Goal: Use online tool/utility: Utilize a website feature to perform a specific function

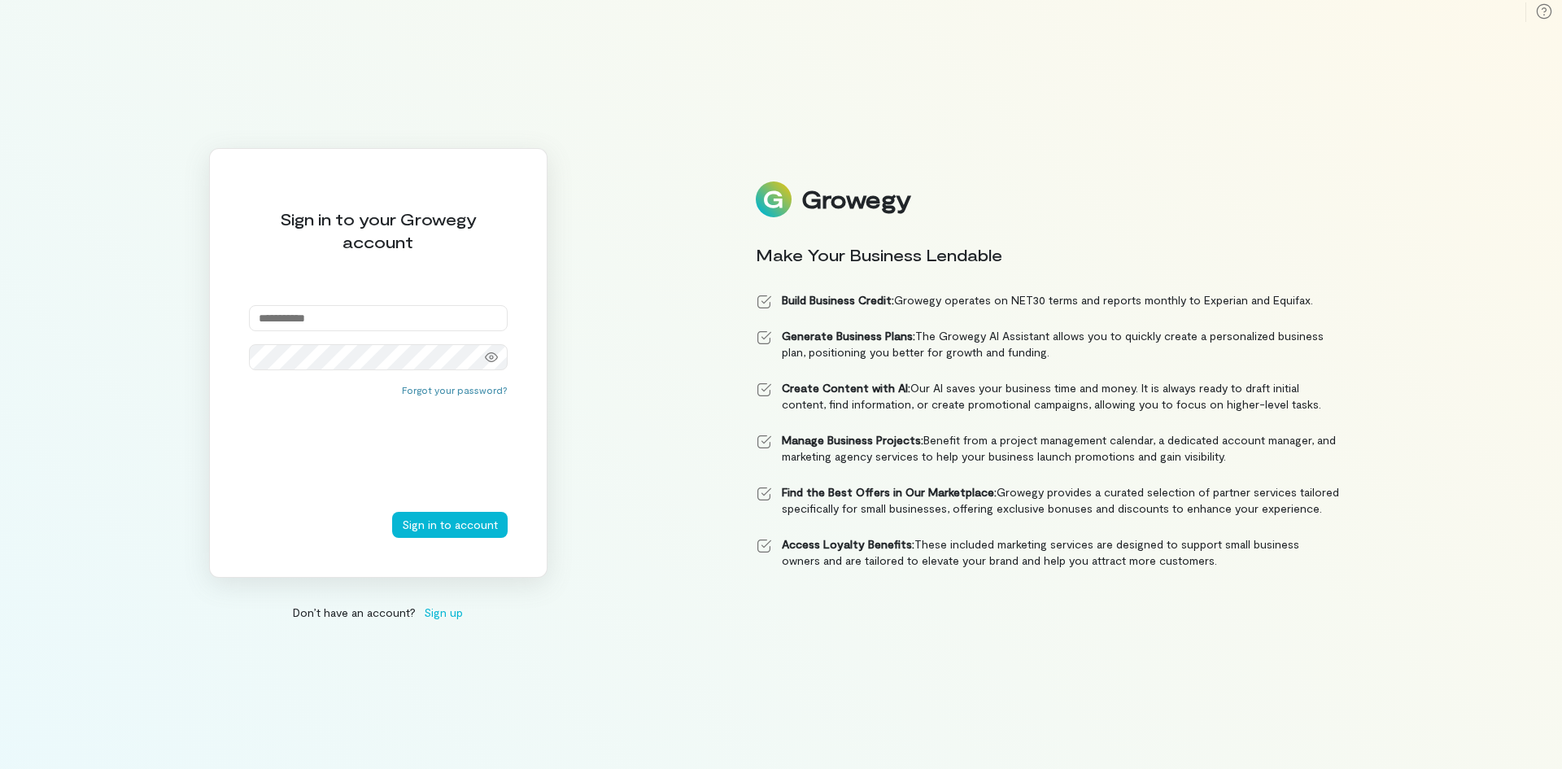
click at [269, 308] on input "email" at bounding box center [378, 318] width 259 height 26
type input "**********"
click at [452, 529] on button "Sign in to account" at bounding box center [450, 525] width 116 height 26
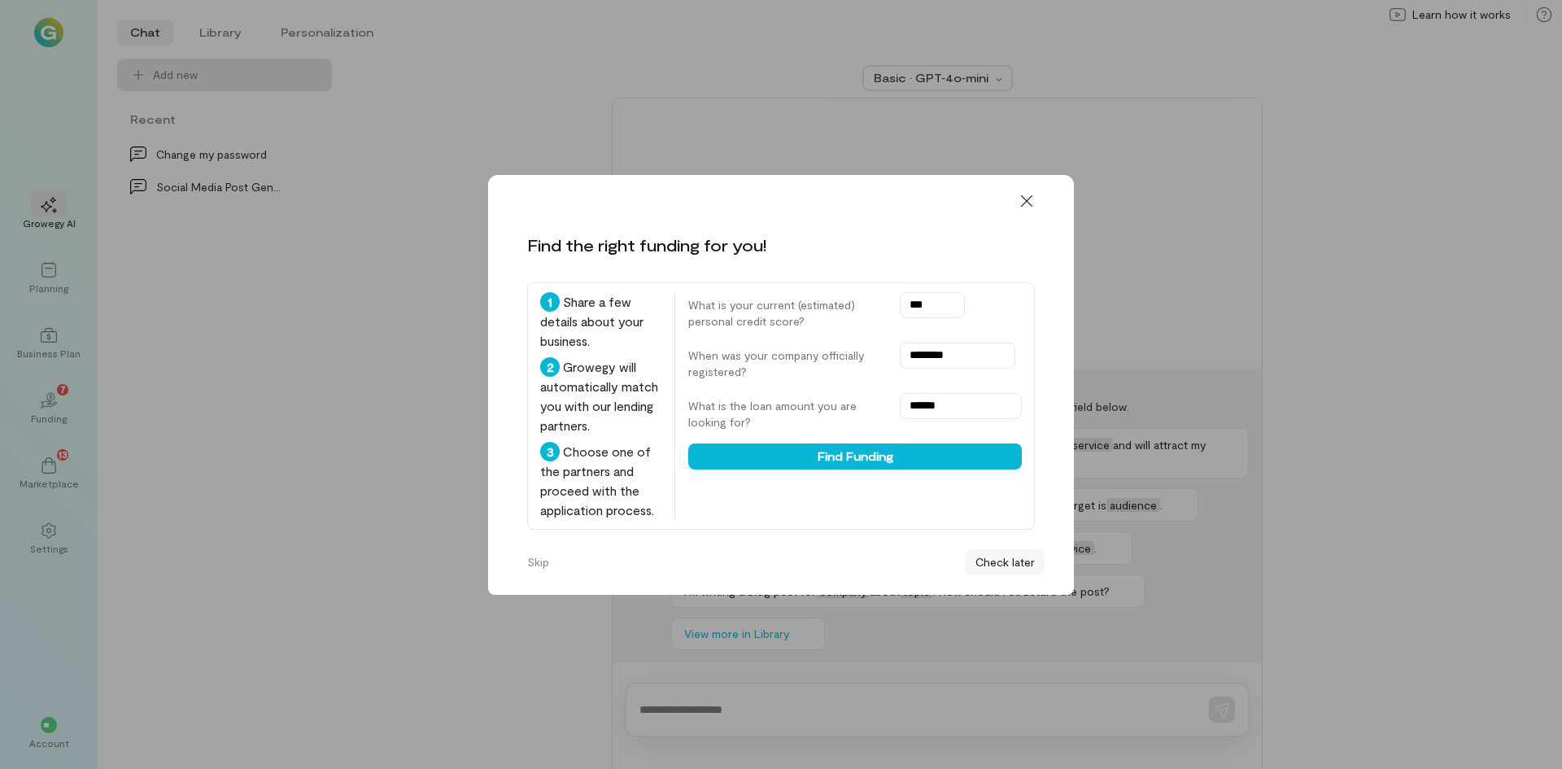
click at [1019, 565] on button "Check later" at bounding box center [1005, 562] width 79 height 26
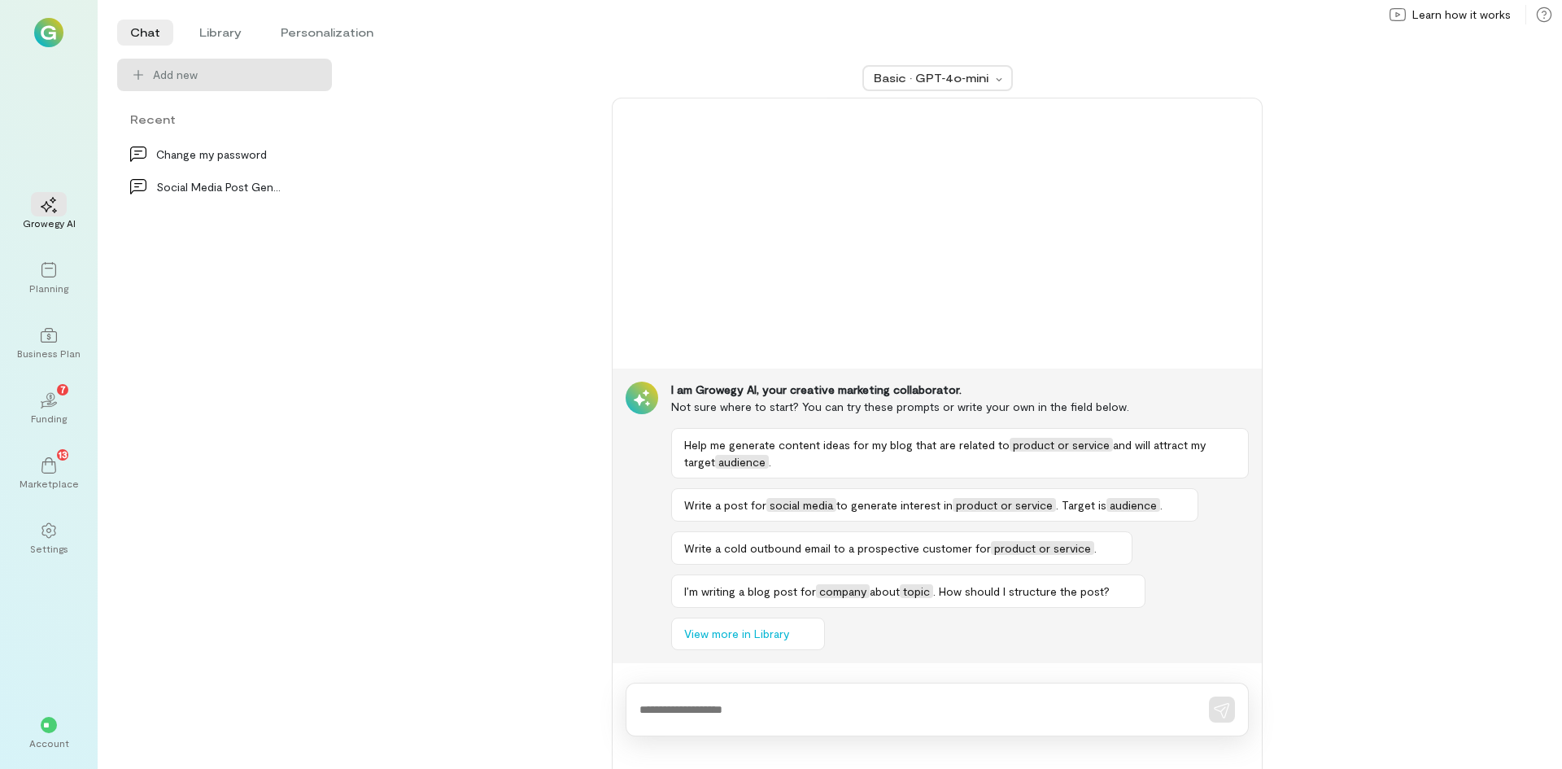
click at [47, 36] on img at bounding box center [48, 32] width 29 height 29
click at [220, 38] on li "Library" at bounding box center [220, 33] width 68 height 26
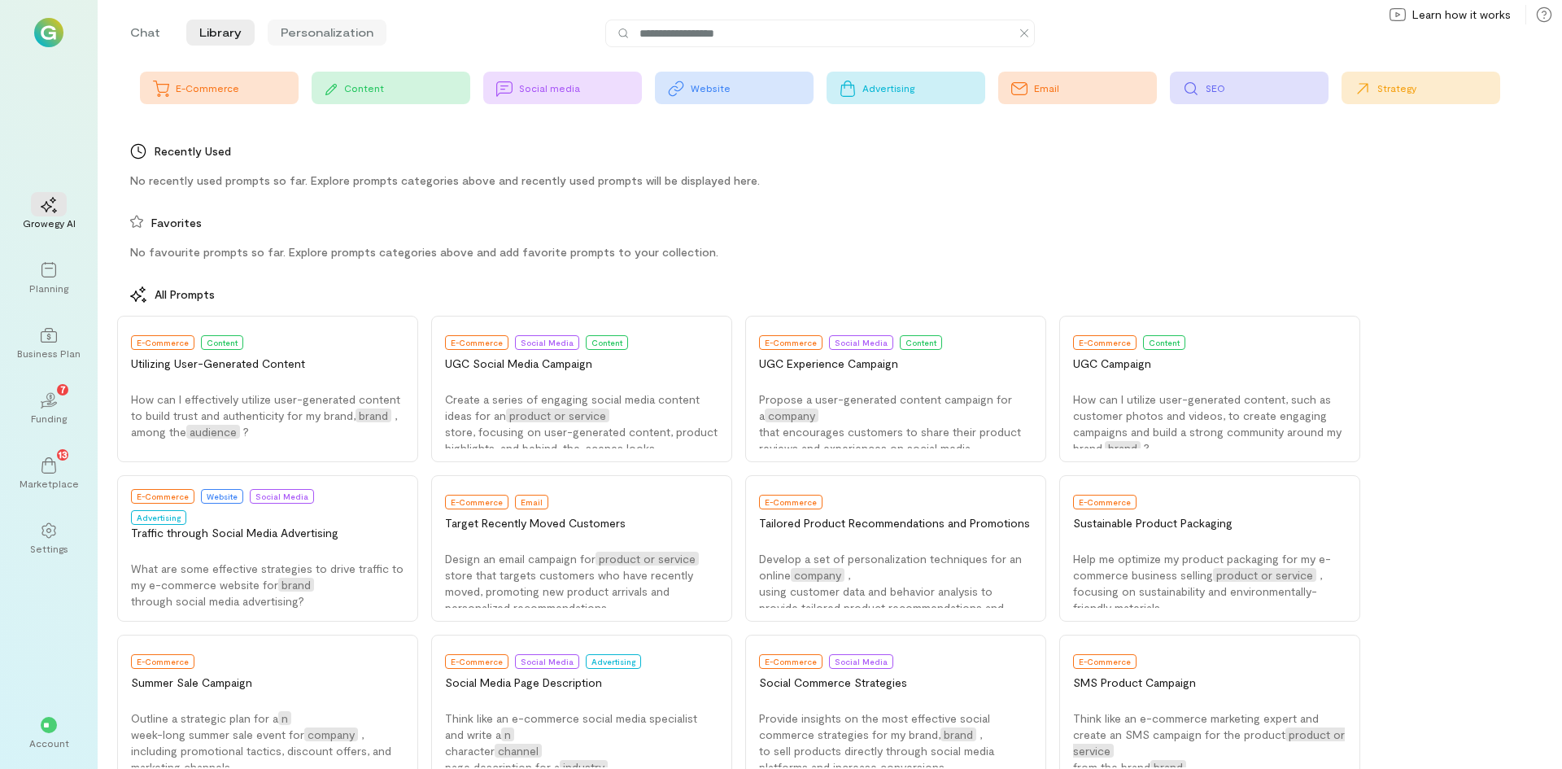
click at [302, 31] on li "Personalization" at bounding box center [327, 33] width 119 height 26
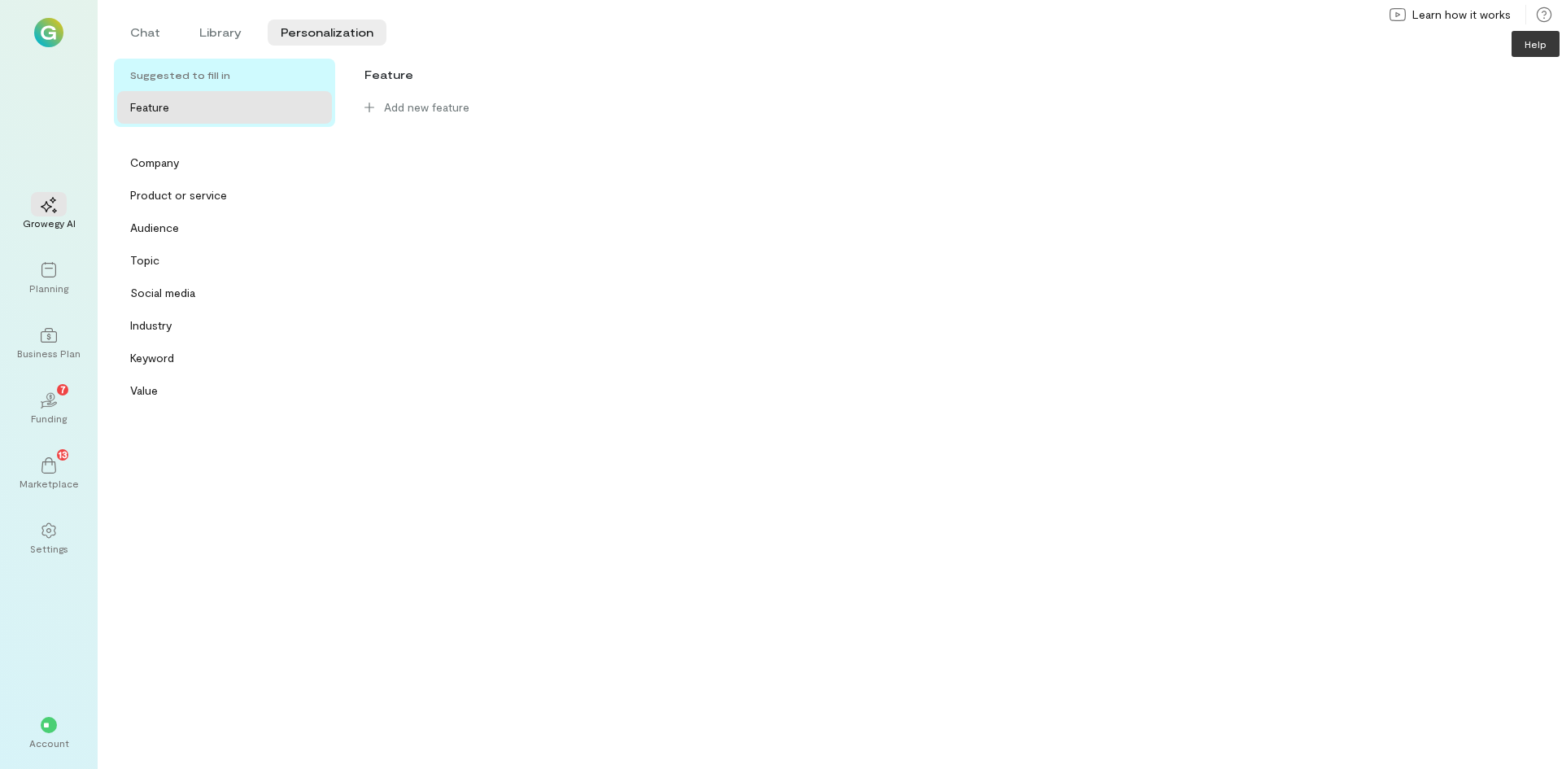
click at [1546, 13] on icon at bounding box center [1544, 14] width 15 height 15
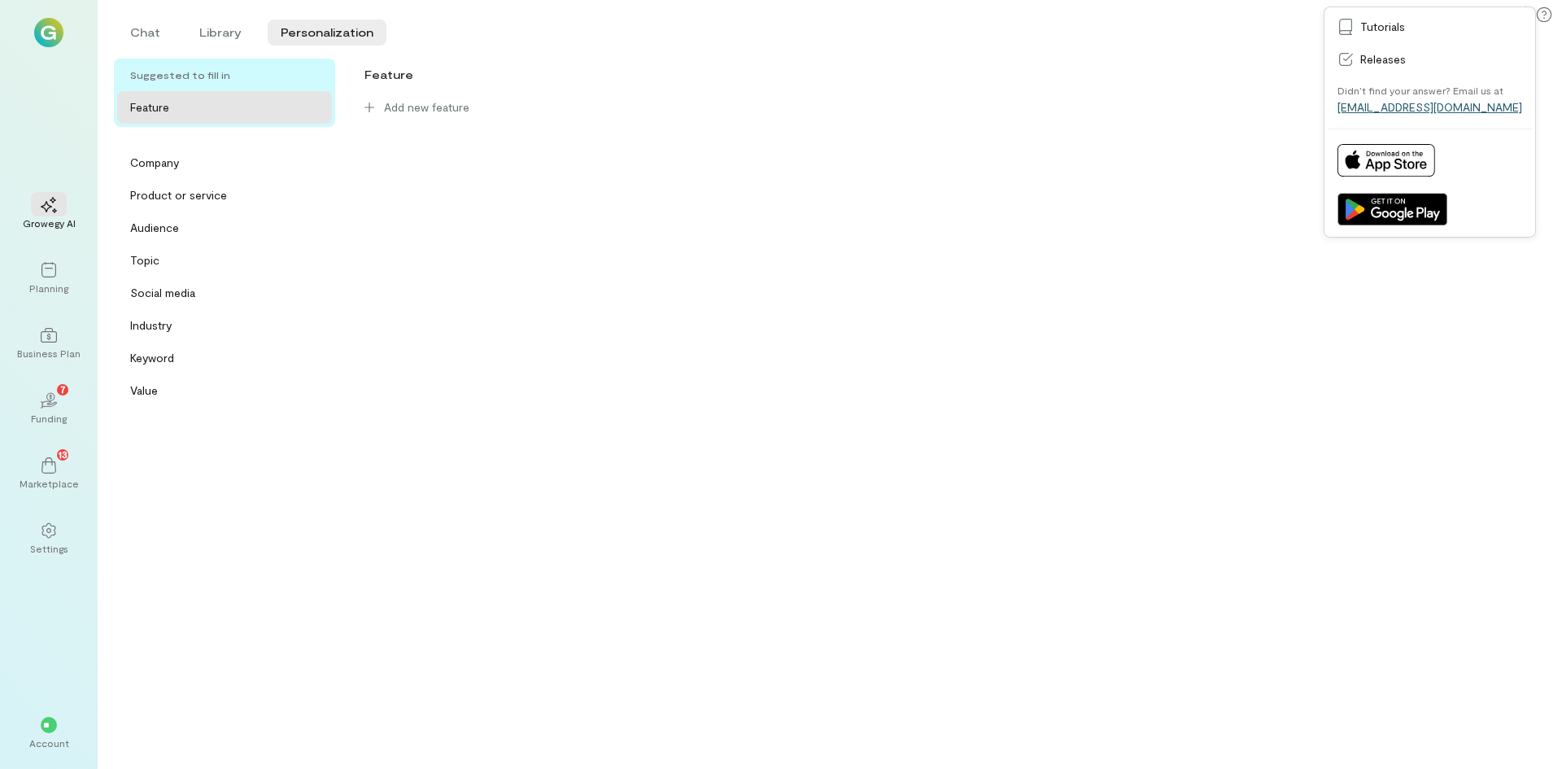
click at [1436, 109] on link "[EMAIL_ADDRESS][DOMAIN_NAME]" at bounding box center [1430, 107] width 185 height 14
click at [204, 168] on div "Company" at bounding box center [229, 163] width 199 height 16
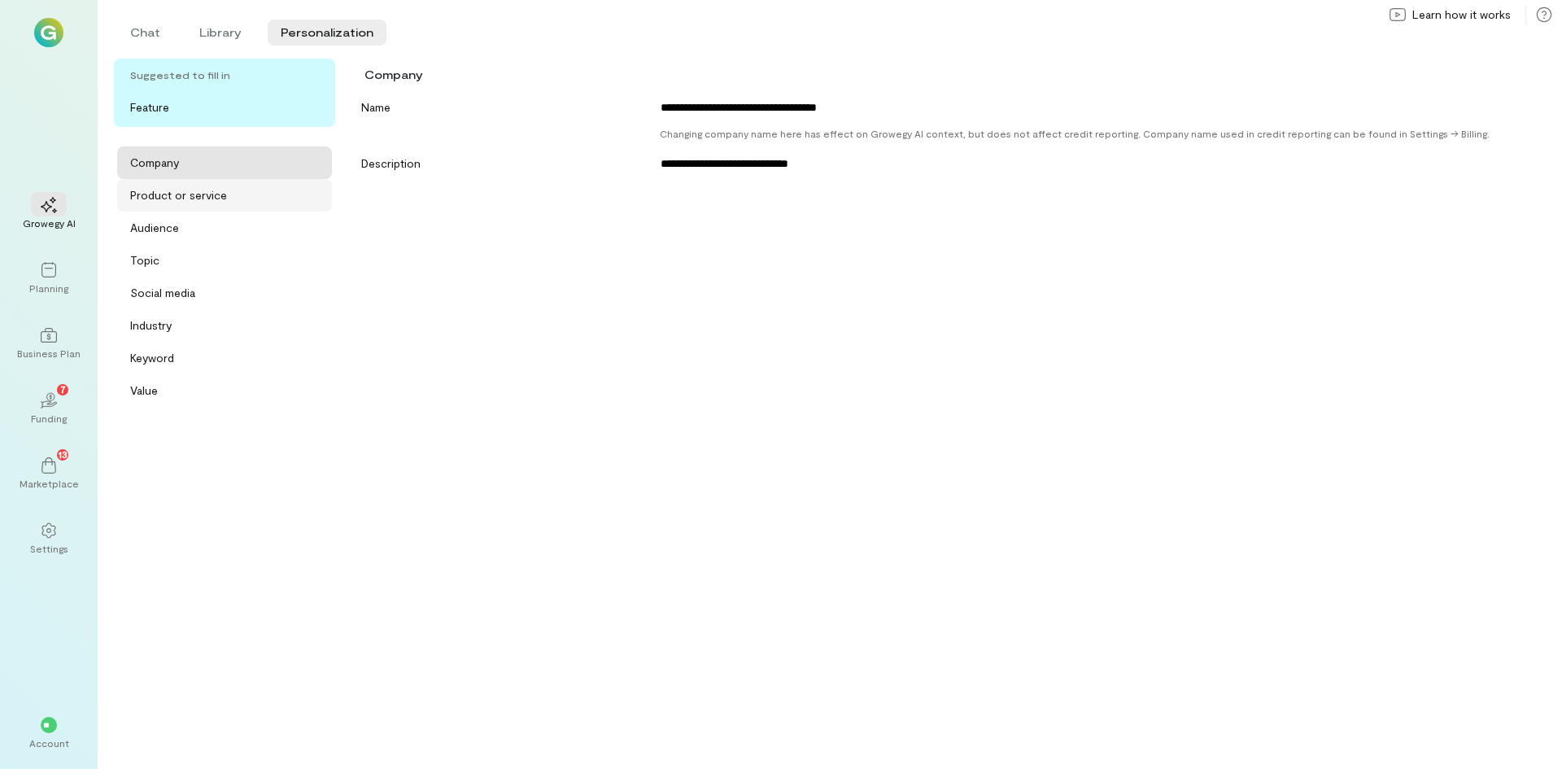
click at [207, 200] on div "Product or service" at bounding box center [178, 195] width 97 height 16
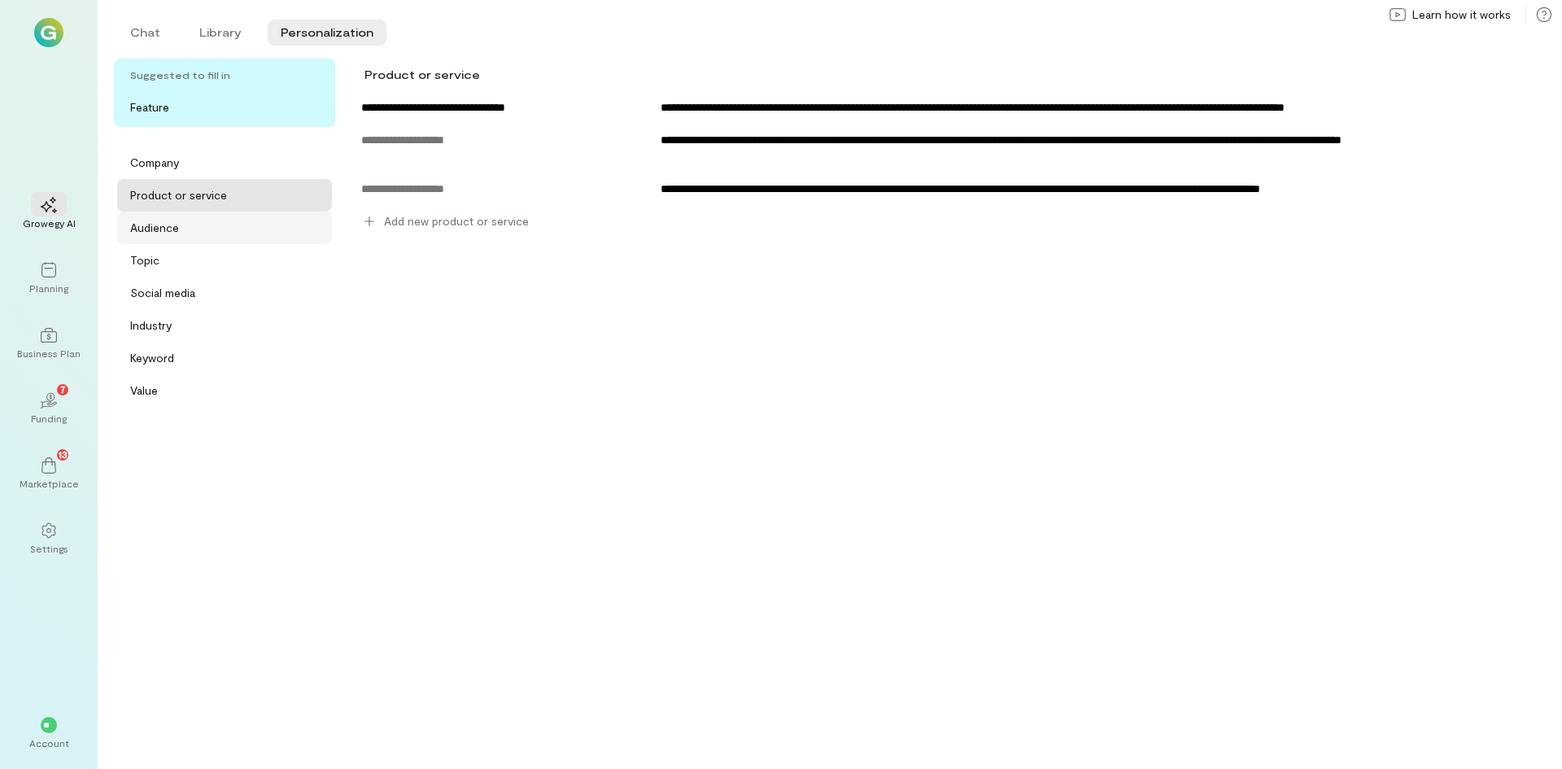
click at [195, 238] on div "Audience" at bounding box center [224, 228] width 215 height 33
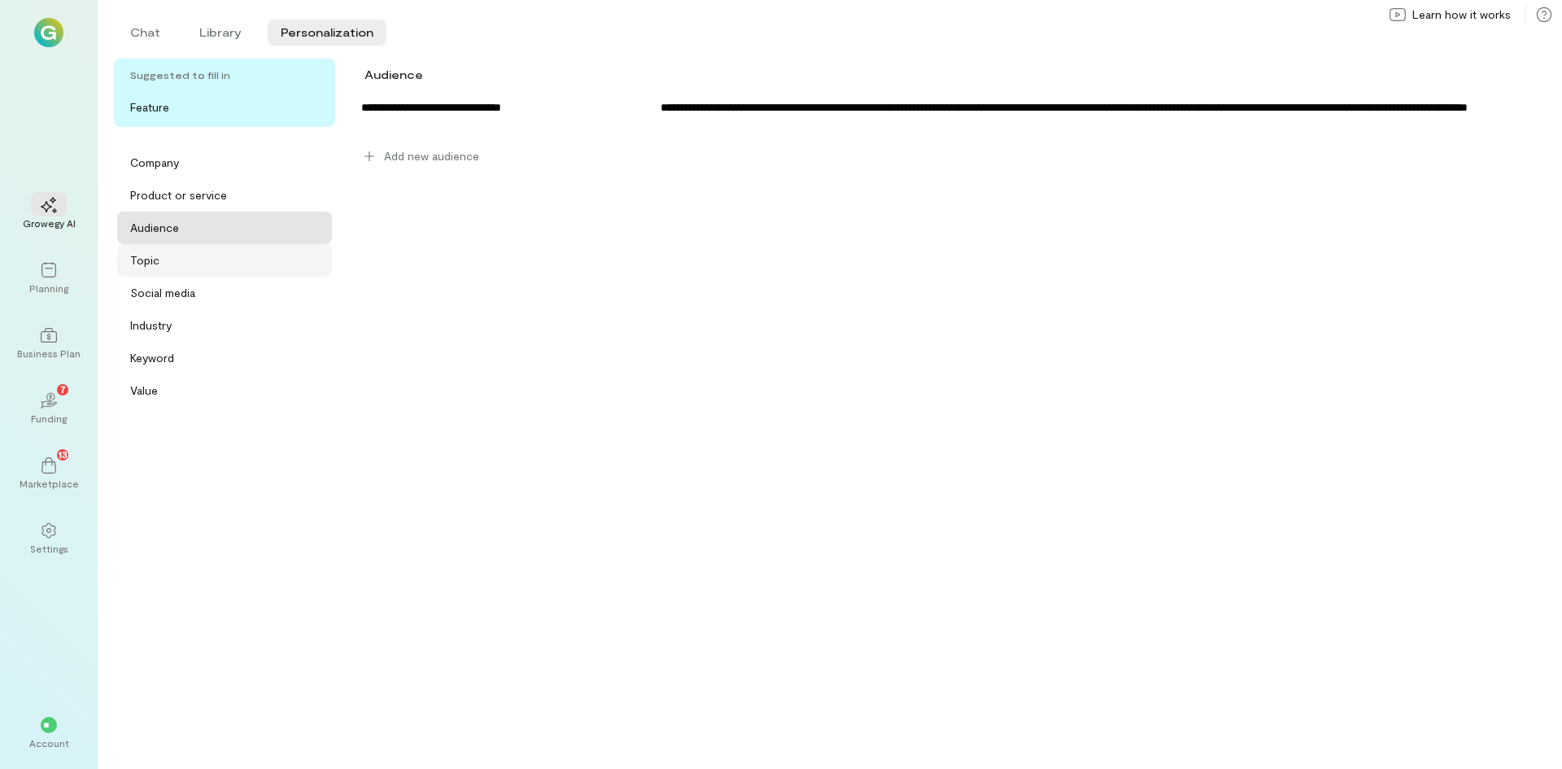
click at [169, 264] on div "Topic" at bounding box center [229, 260] width 199 height 16
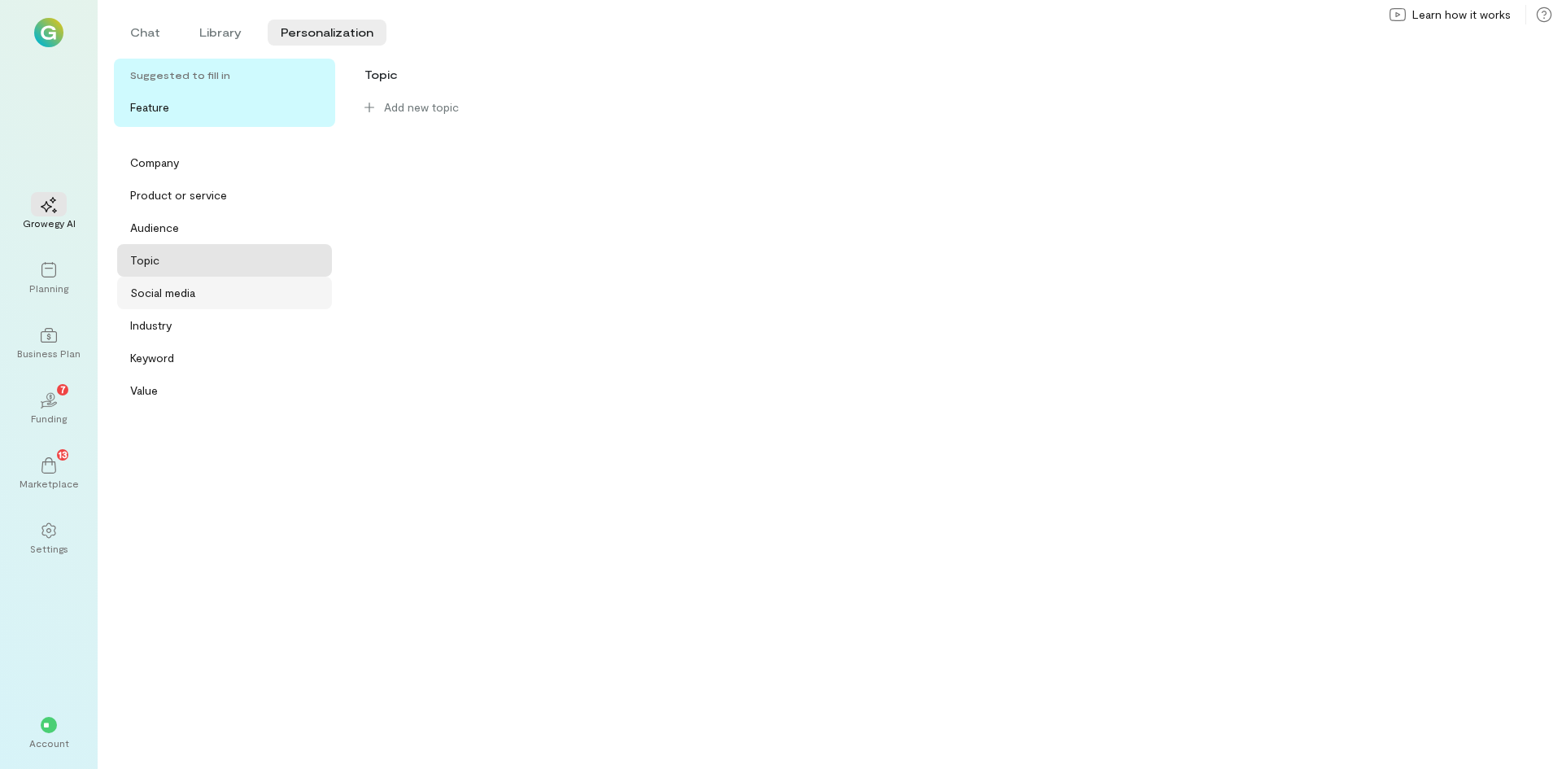
click at [181, 295] on div "Social media" at bounding box center [162, 293] width 65 height 16
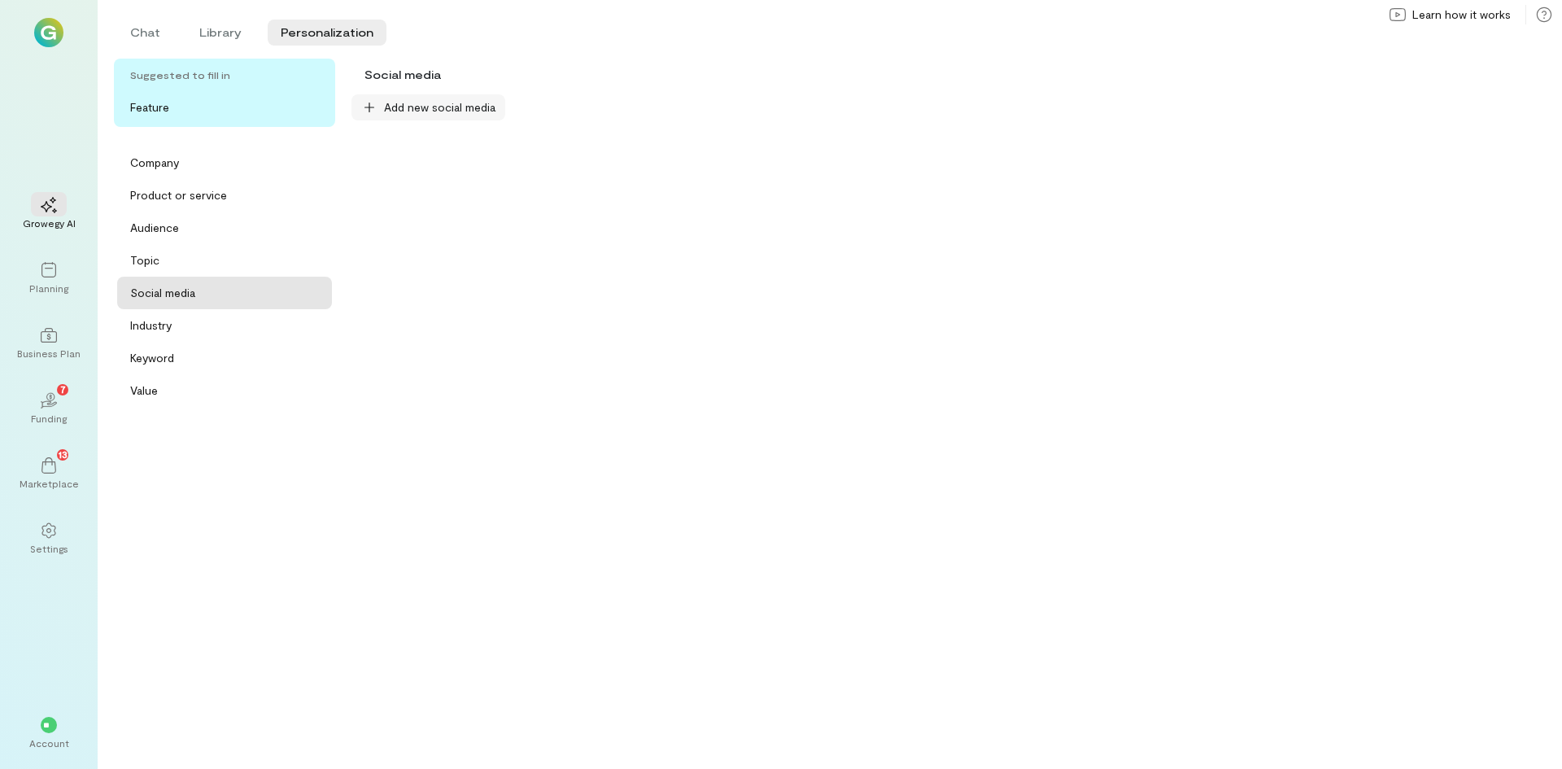
click at [400, 115] on span "Add new social media" at bounding box center [439, 107] width 111 height 16
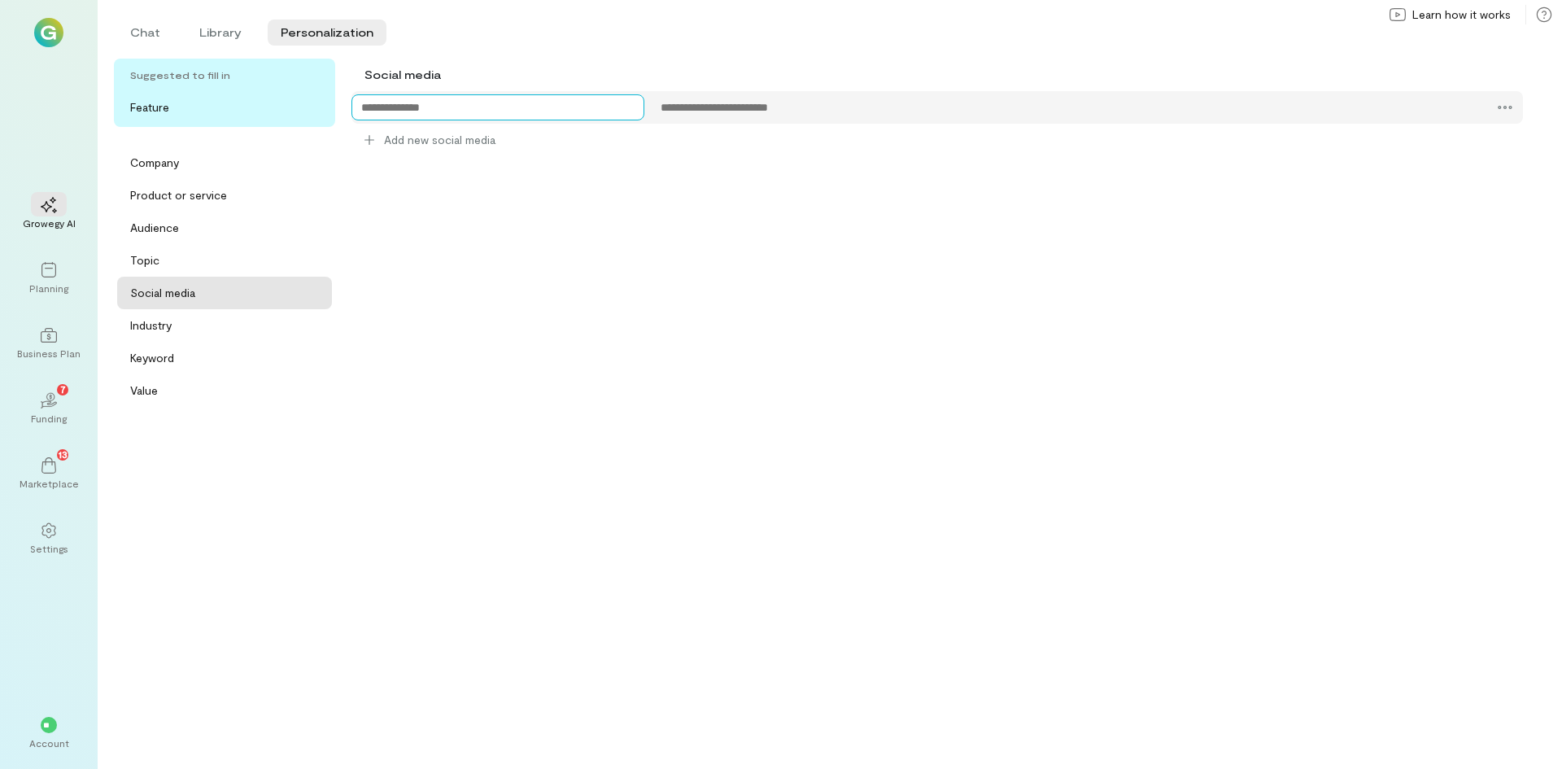
click at [517, 108] on textarea at bounding box center [497, 107] width 293 height 26
click at [371, 107] on textarea "**********" at bounding box center [497, 107] width 293 height 26
type textarea "*********"
click at [694, 108] on textarea at bounding box center [1066, 107] width 830 height 26
type textarea "**********"
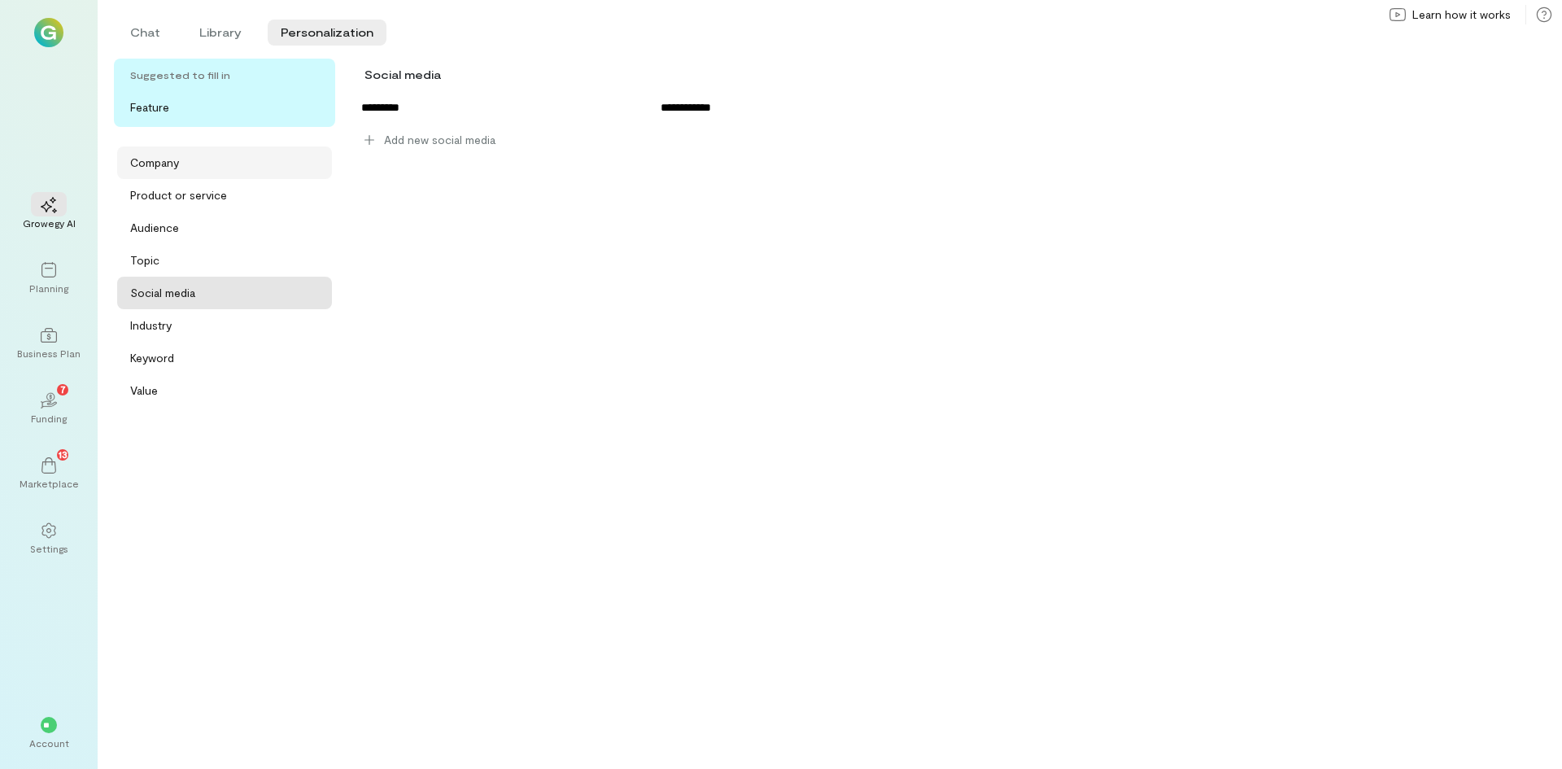
click at [194, 169] on div "Company" at bounding box center [229, 163] width 199 height 16
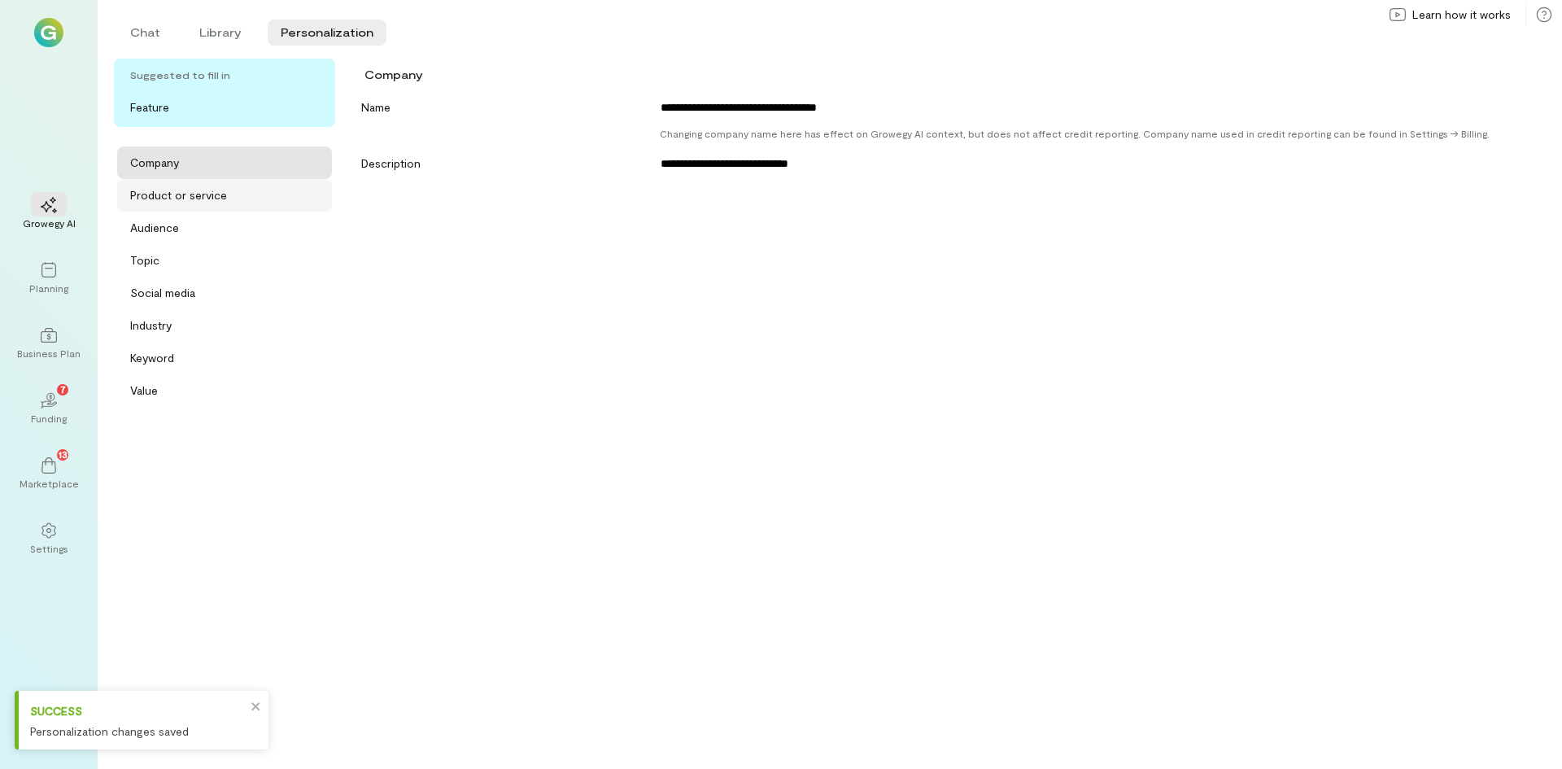
click at [194, 198] on div "Product or service" at bounding box center [178, 195] width 97 height 16
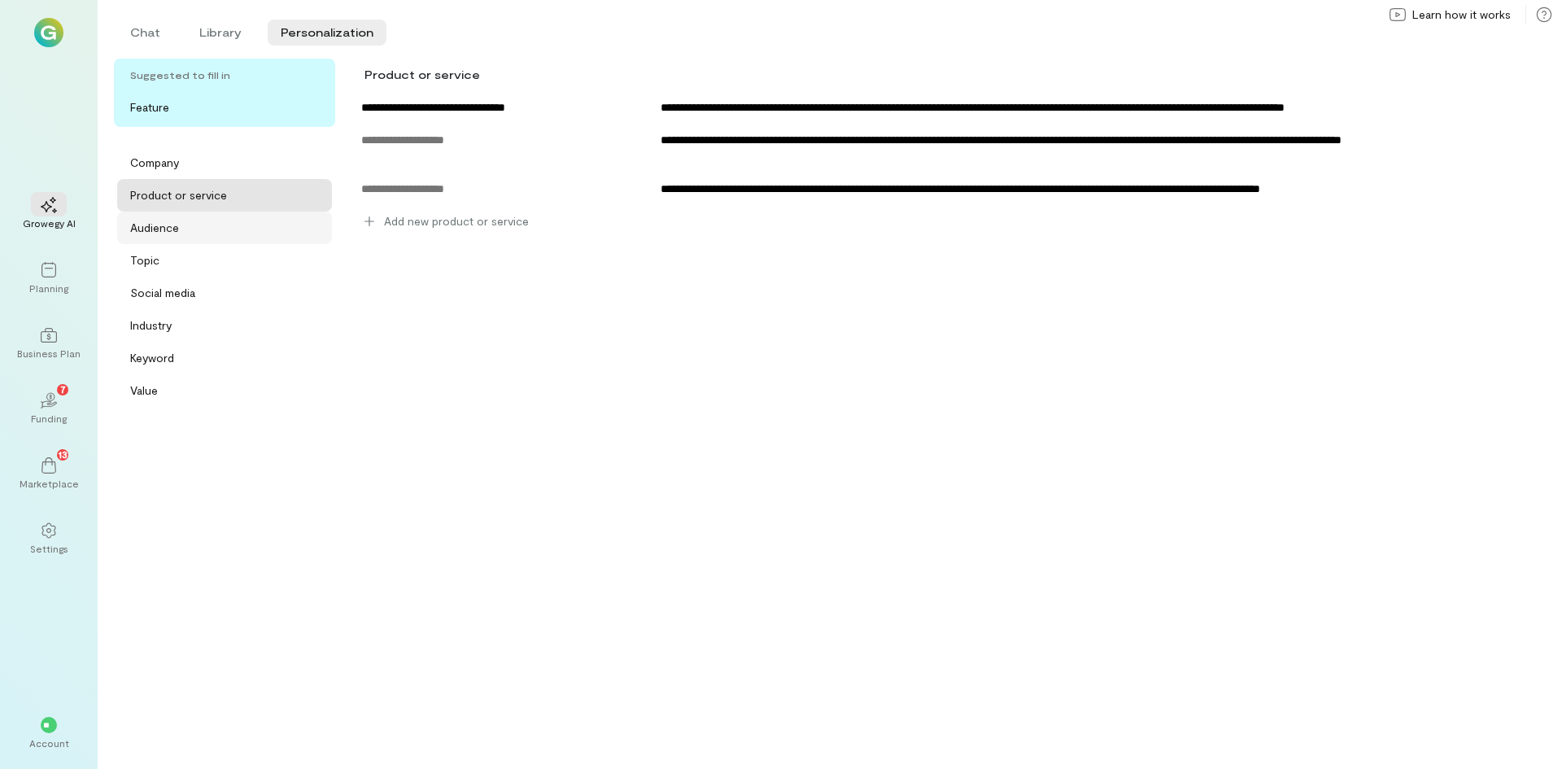
click at [175, 228] on div "Audience" at bounding box center [154, 228] width 49 height 16
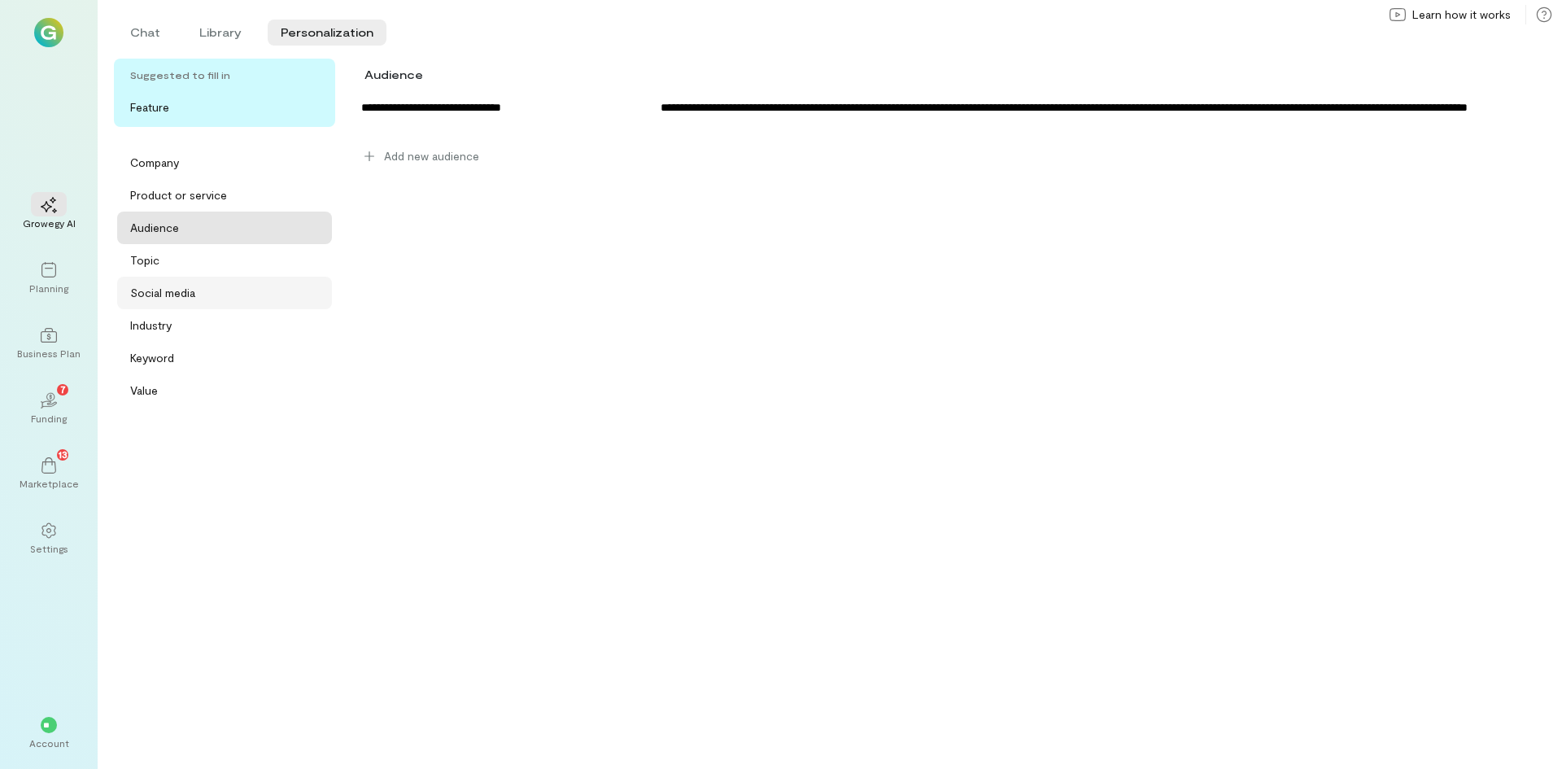
click at [163, 293] on div "Social media" at bounding box center [162, 293] width 65 height 16
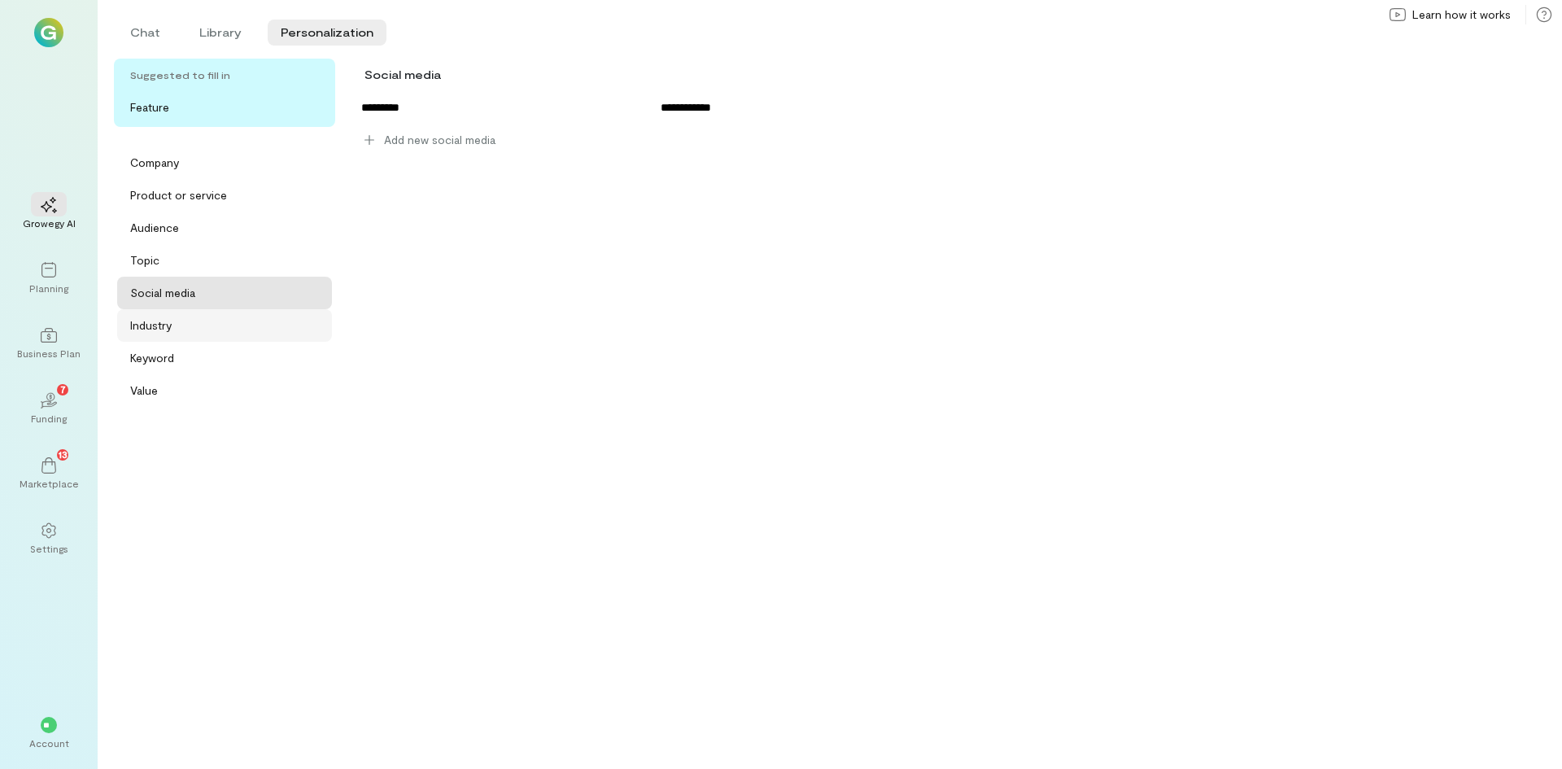
click at [154, 323] on div "Industry" at bounding box center [150, 325] width 41 height 16
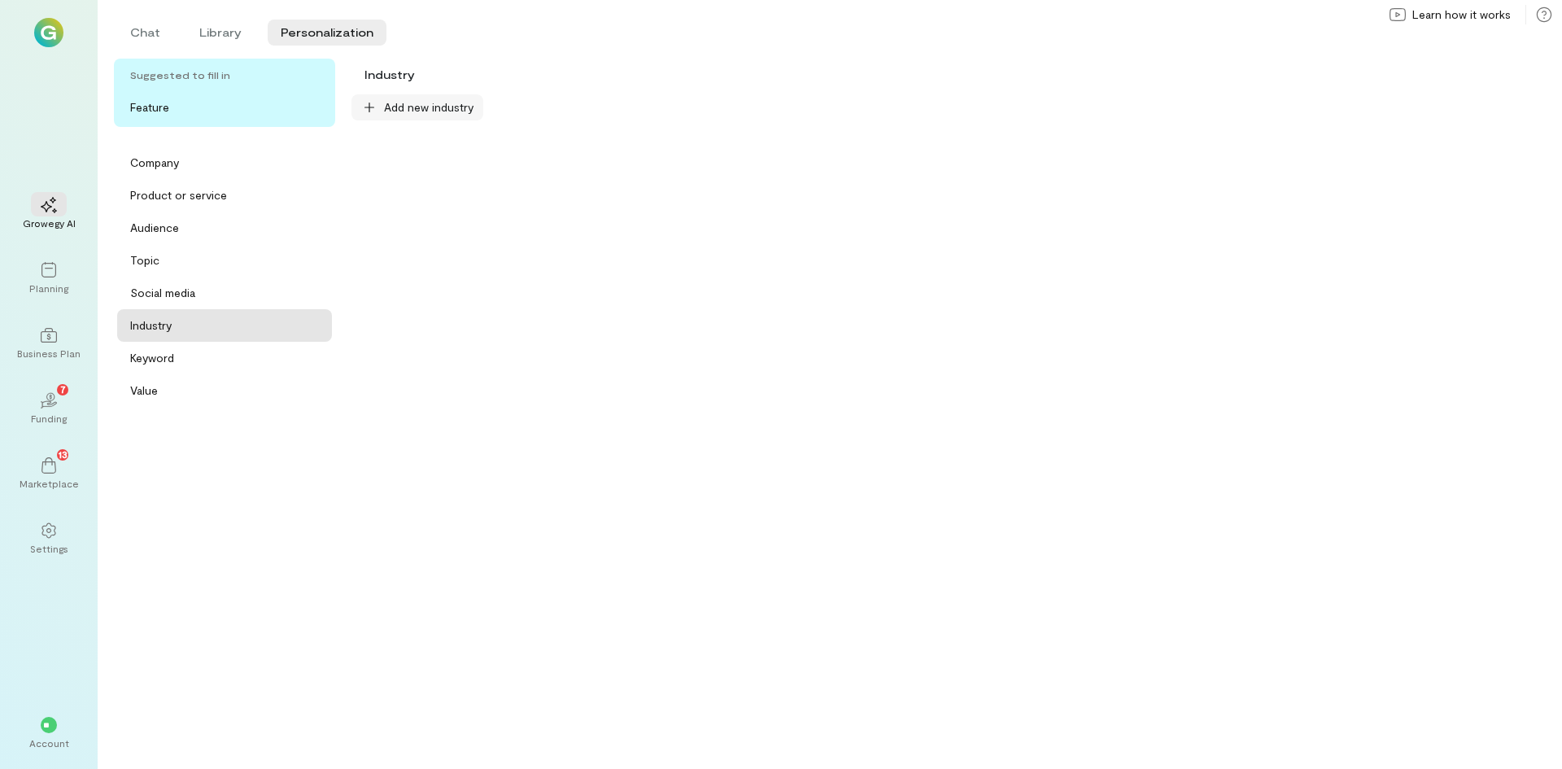
click at [384, 108] on span "Add new industry" at bounding box center [428, 107] width 89 height 16
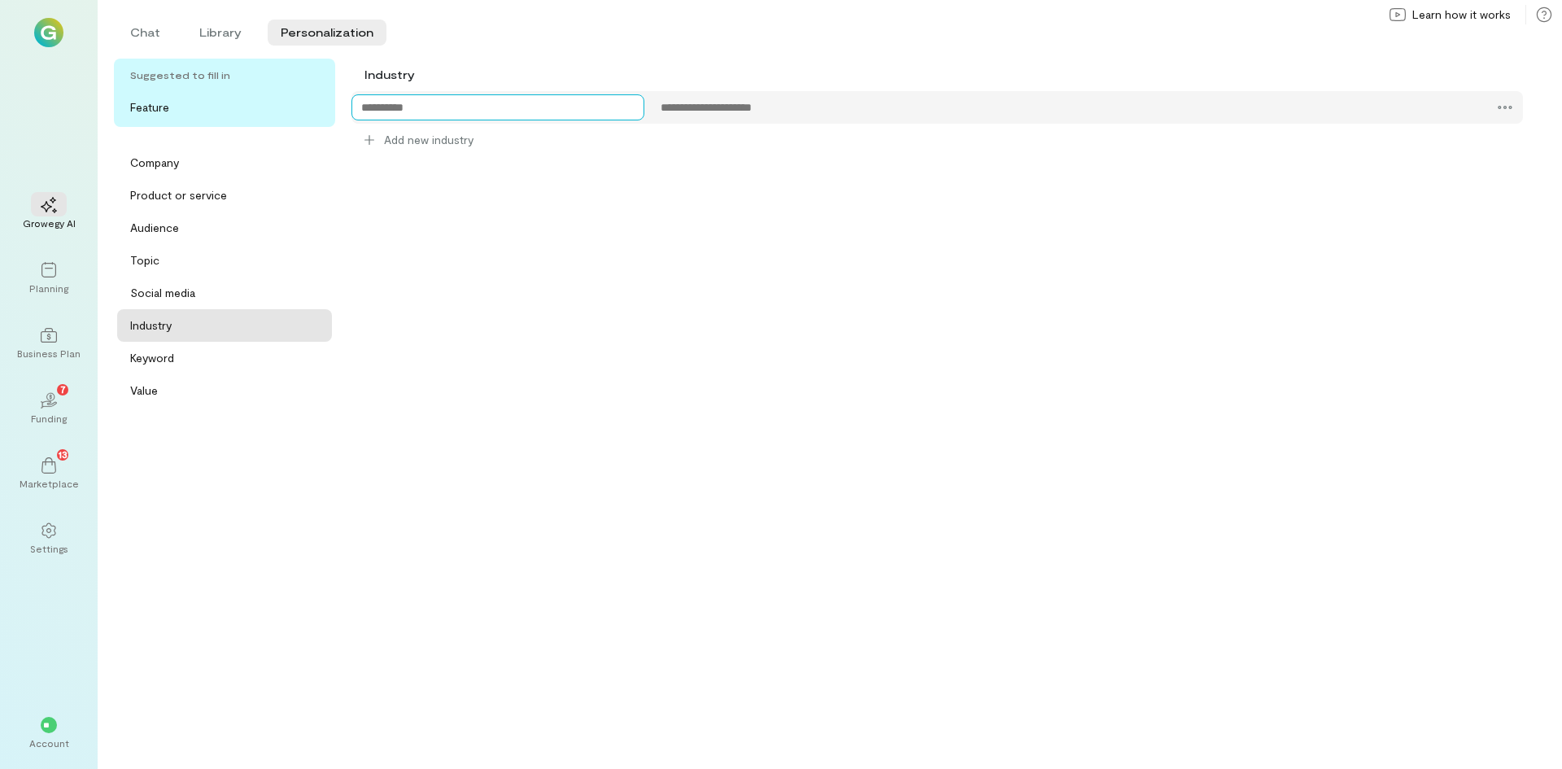
click at [364, 108] on textarea at bounding box center [497, 107] width 293 height 26
type textarea "**********"
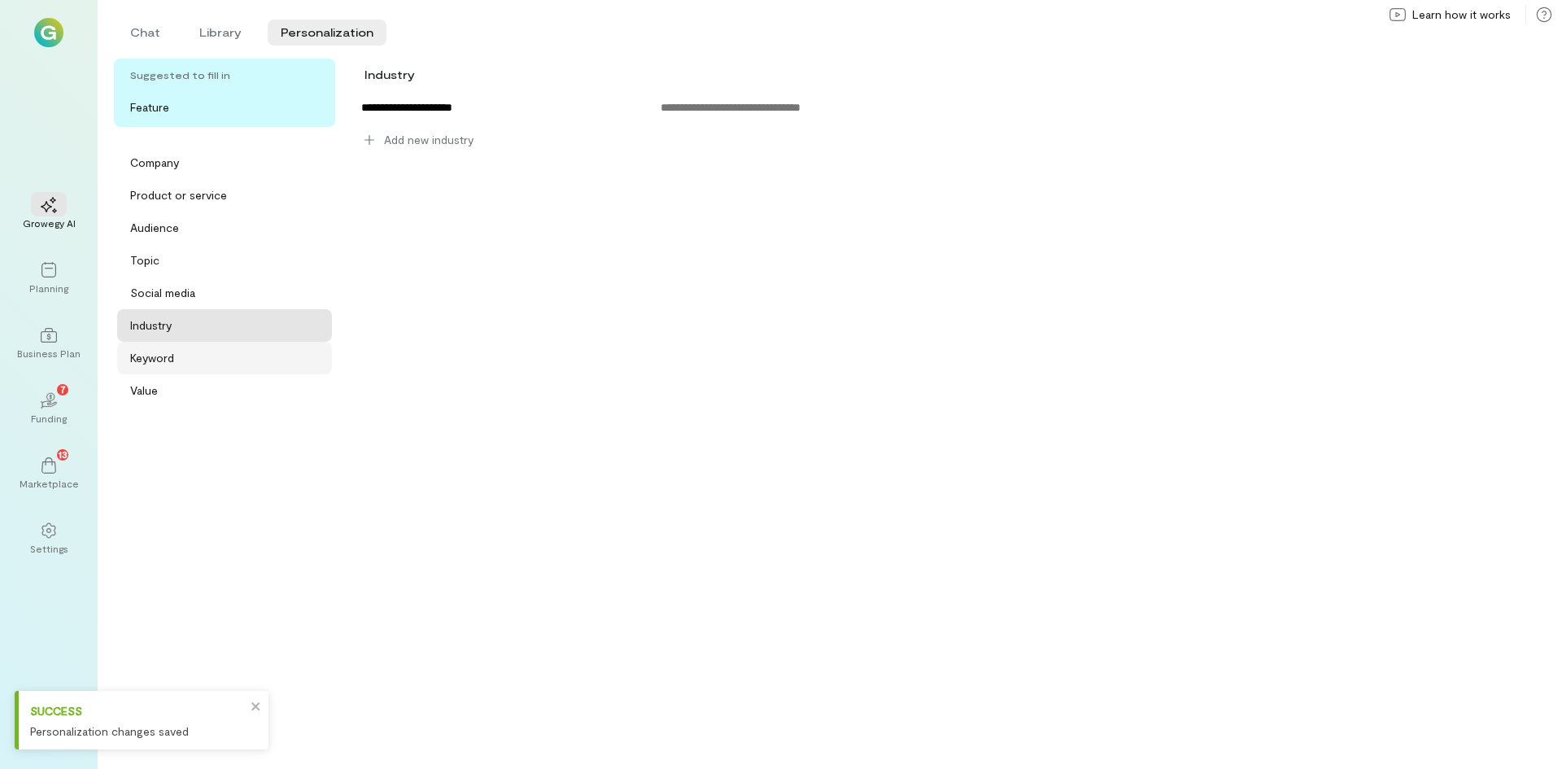
click at [204, 355] on div "Keyword" at bounding box center [229, 358] width 199 height 16
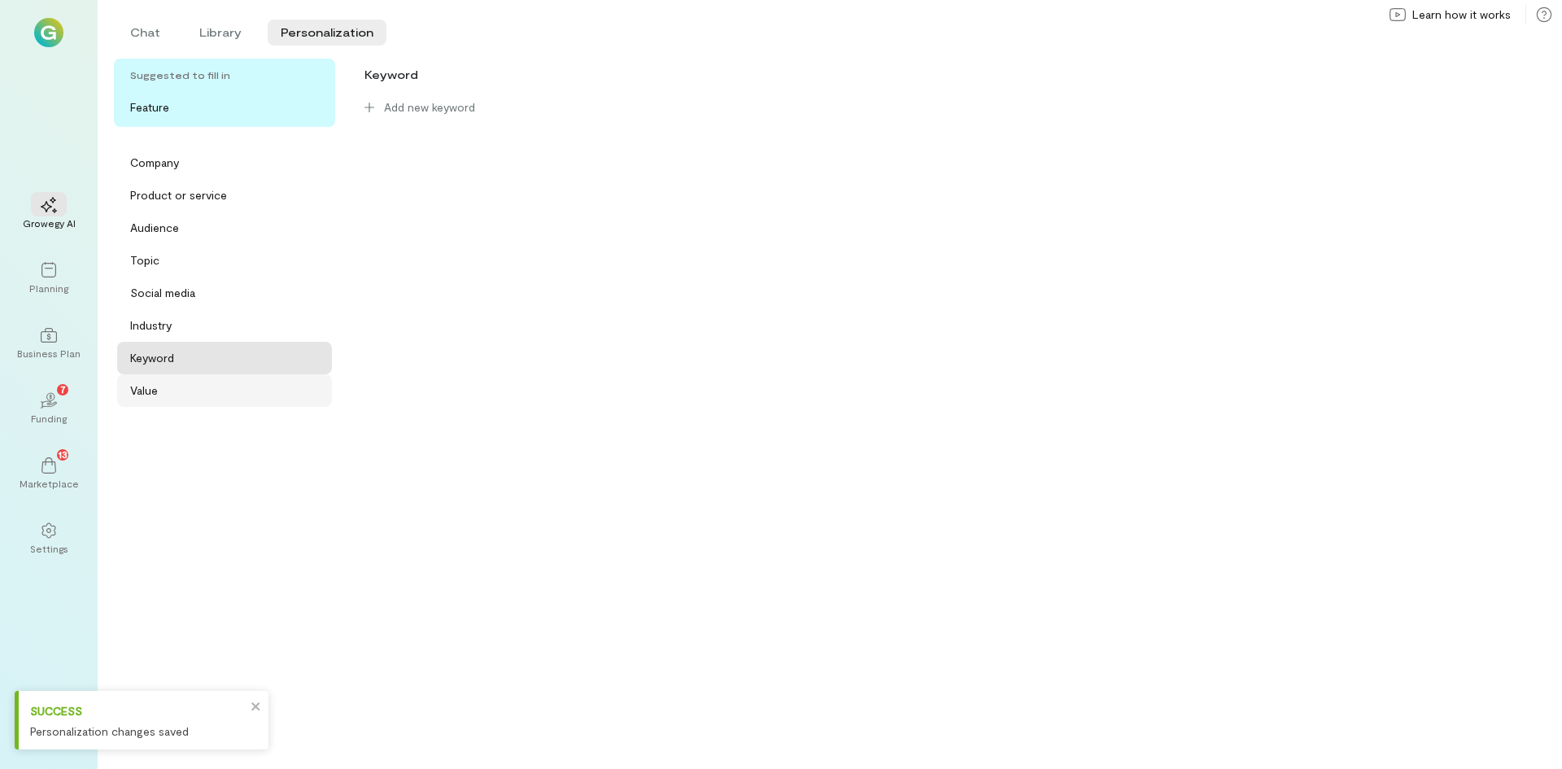
click at [185, 384] on div "Value" at bounding box center [229, 390] width 199 height 16
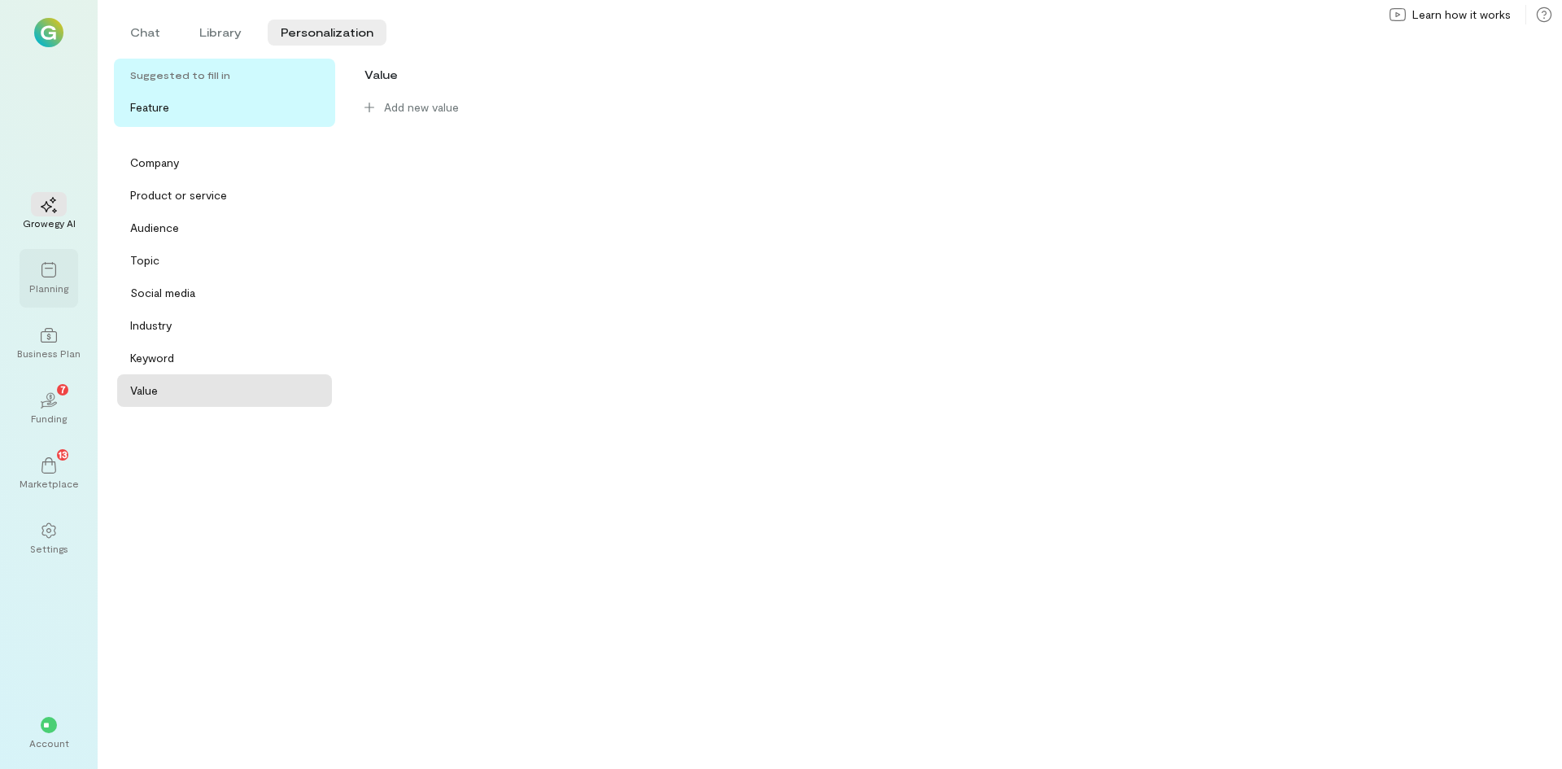
click at [51, 274] on icon at bounding box center [49, 270] width 16 height 16
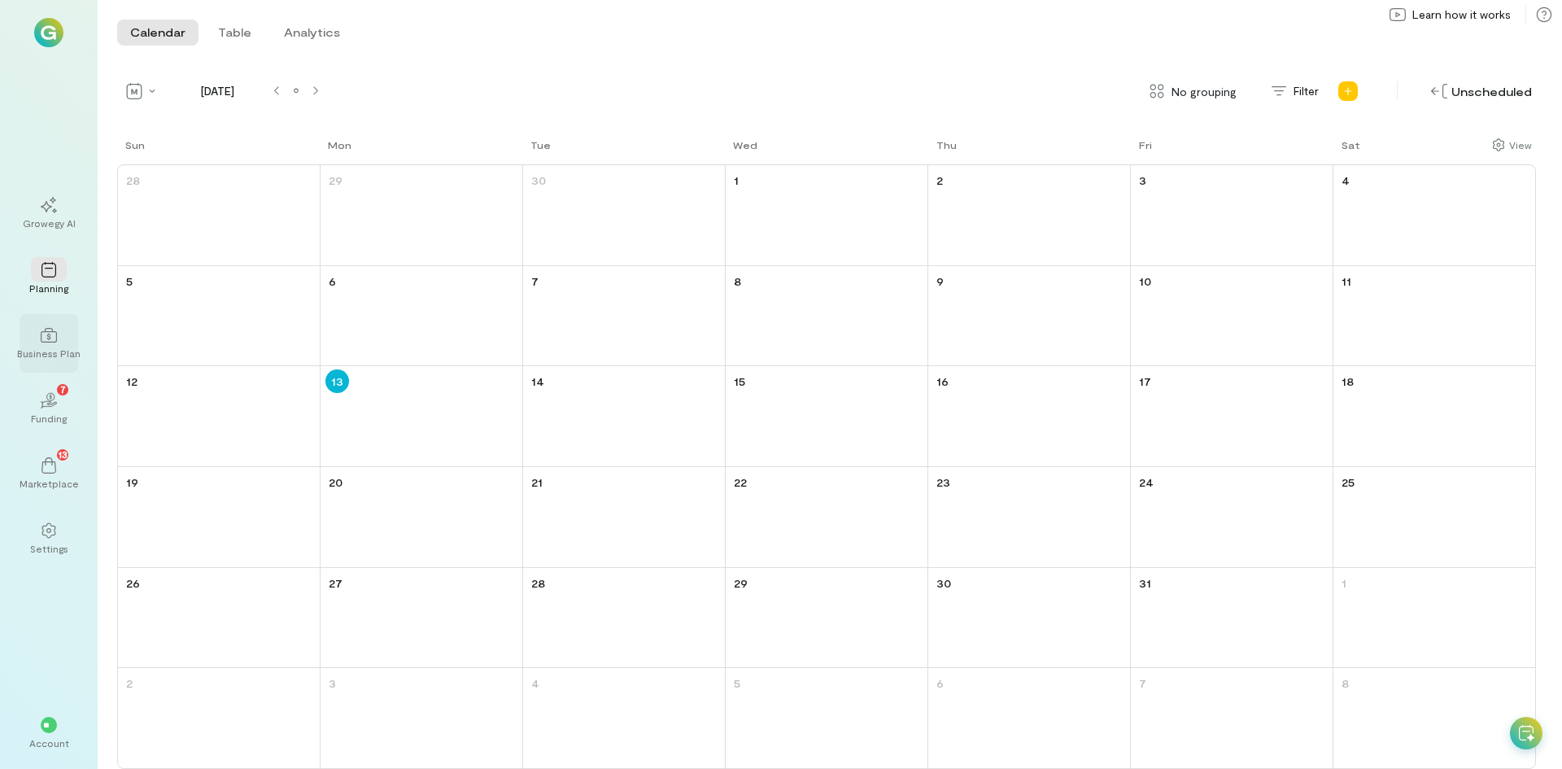
click at [68, 352] on div "Business Plan" at bounding box center [48, 353] width 63 height 13
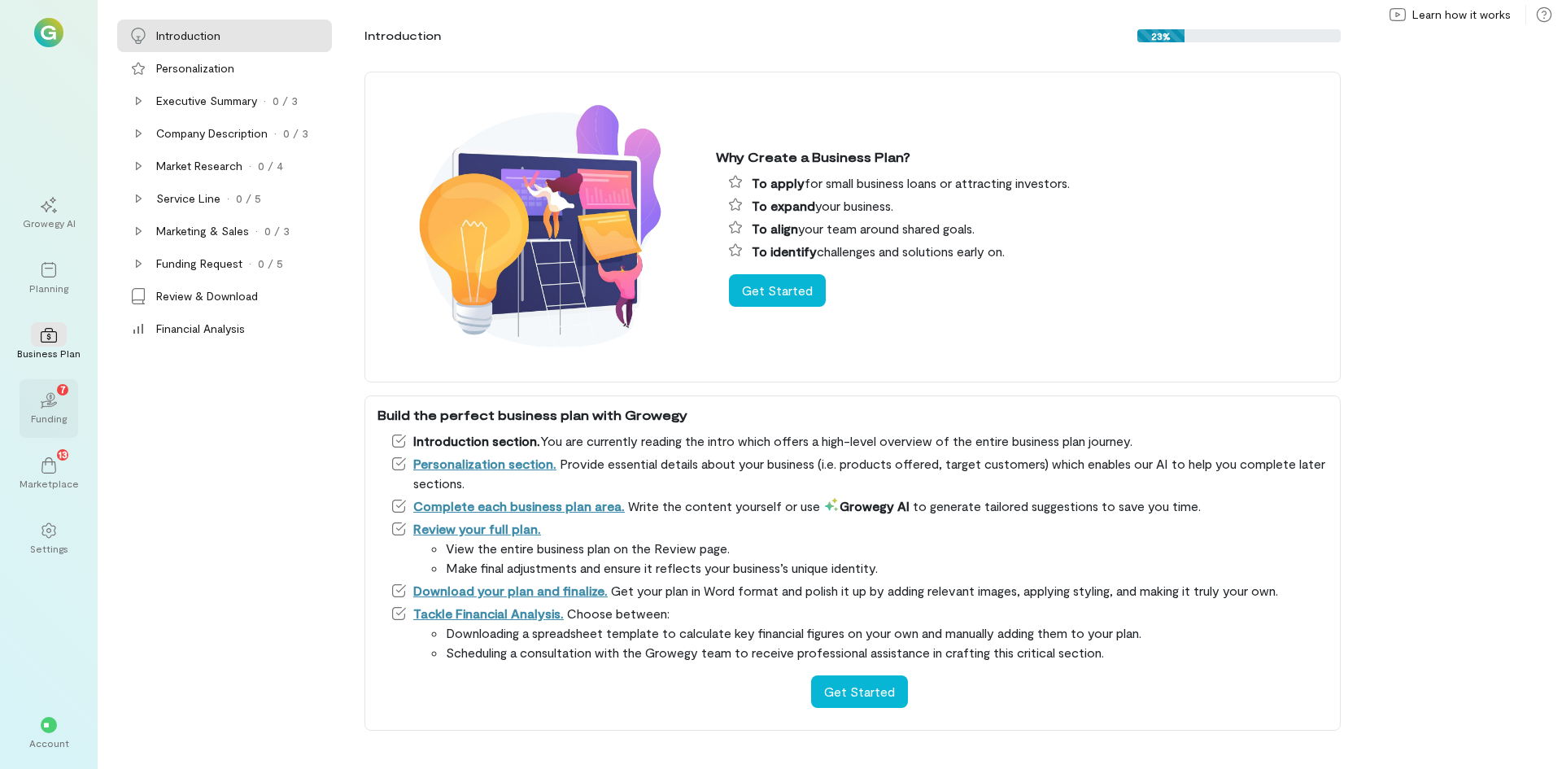
click at [52, 415] on div "Funding" at bounding box center [49, 418] width 36 height 13
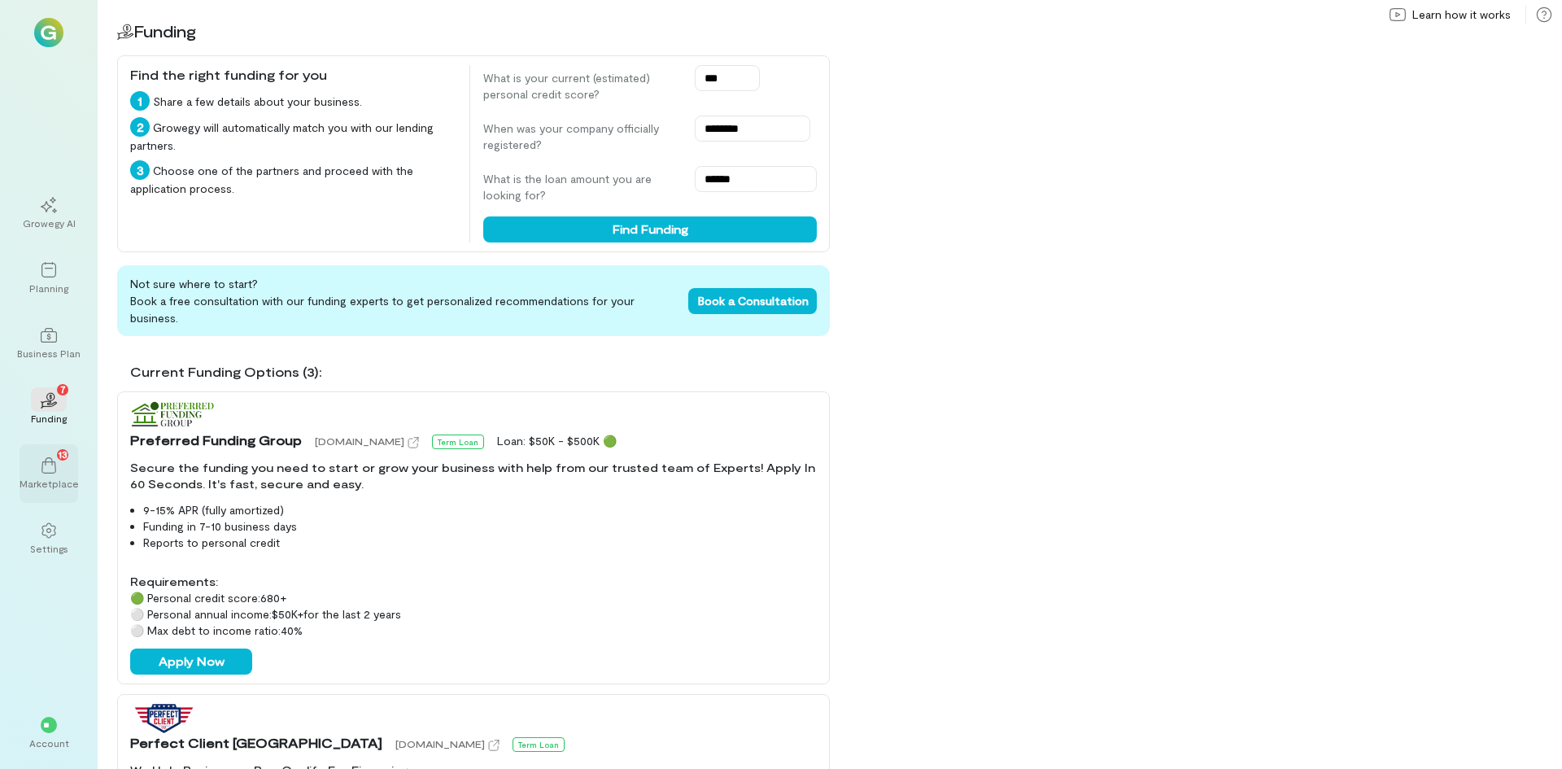
click at [55, 478] on div "Marketplace" at bounding box center [49, 483] width 59 height 13
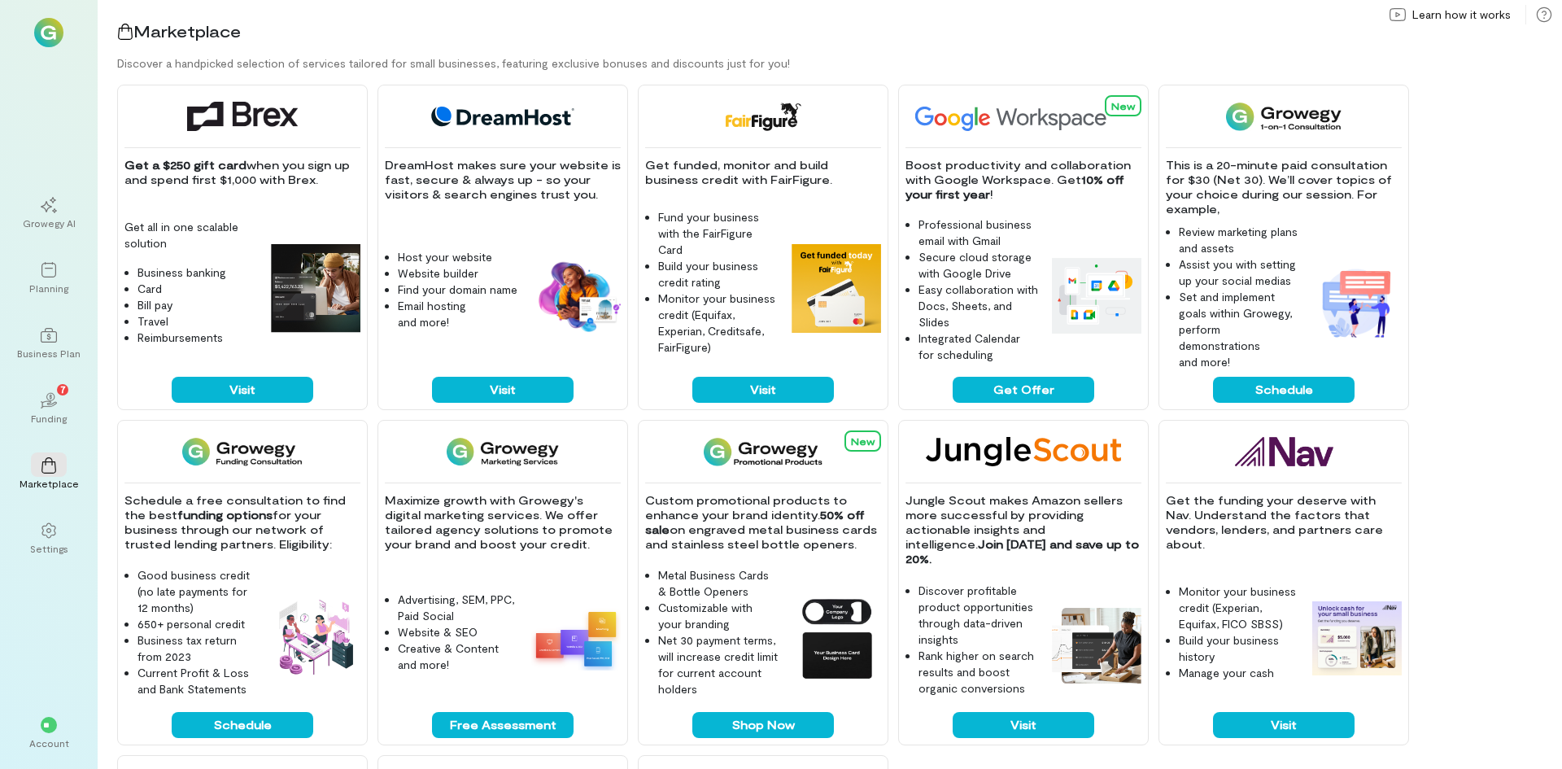
scroll to position [331, 0]
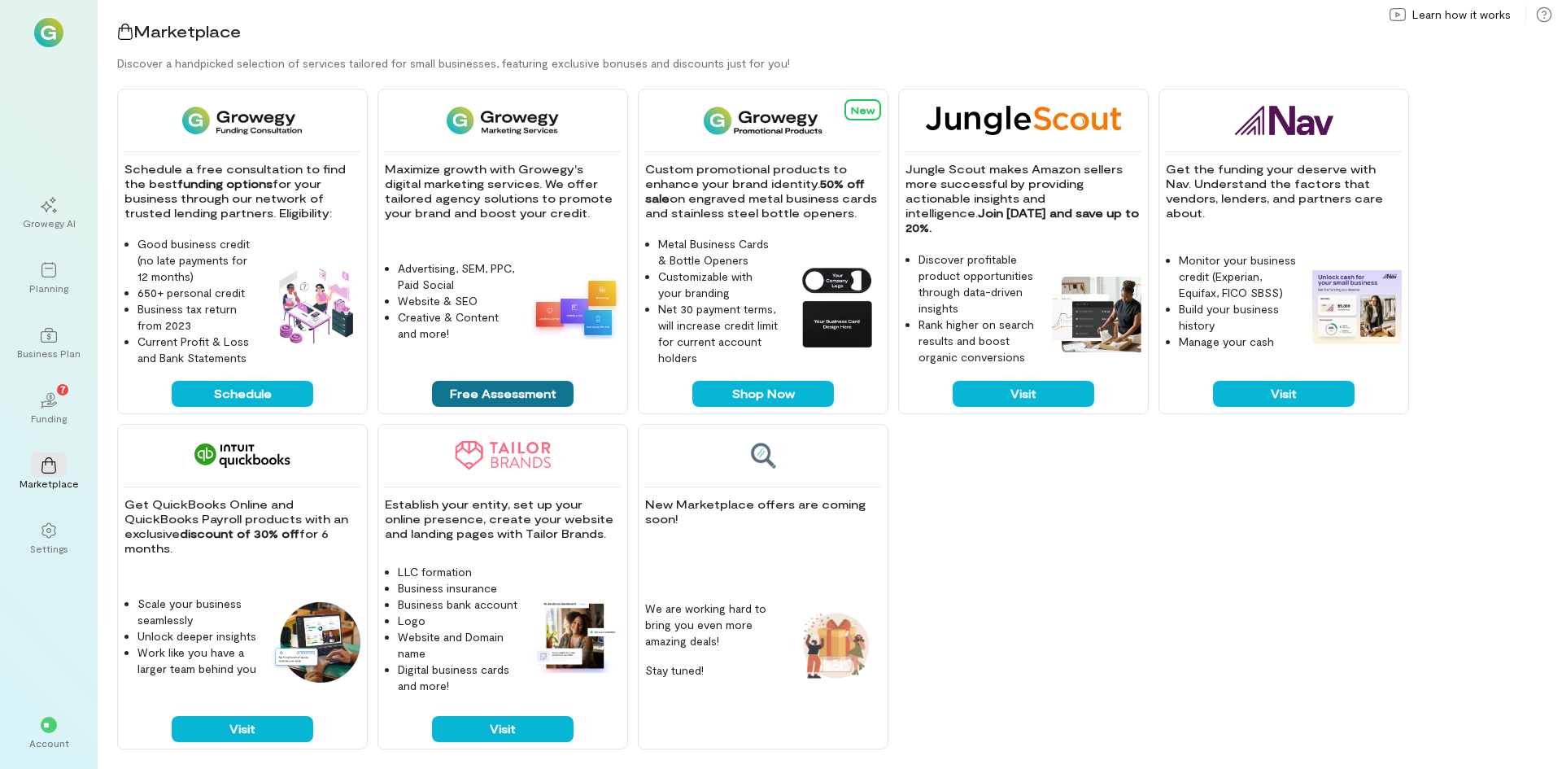
click at [517, 399] on button "Free Assessment" at bounding box center [503, 394] width 142 height 26
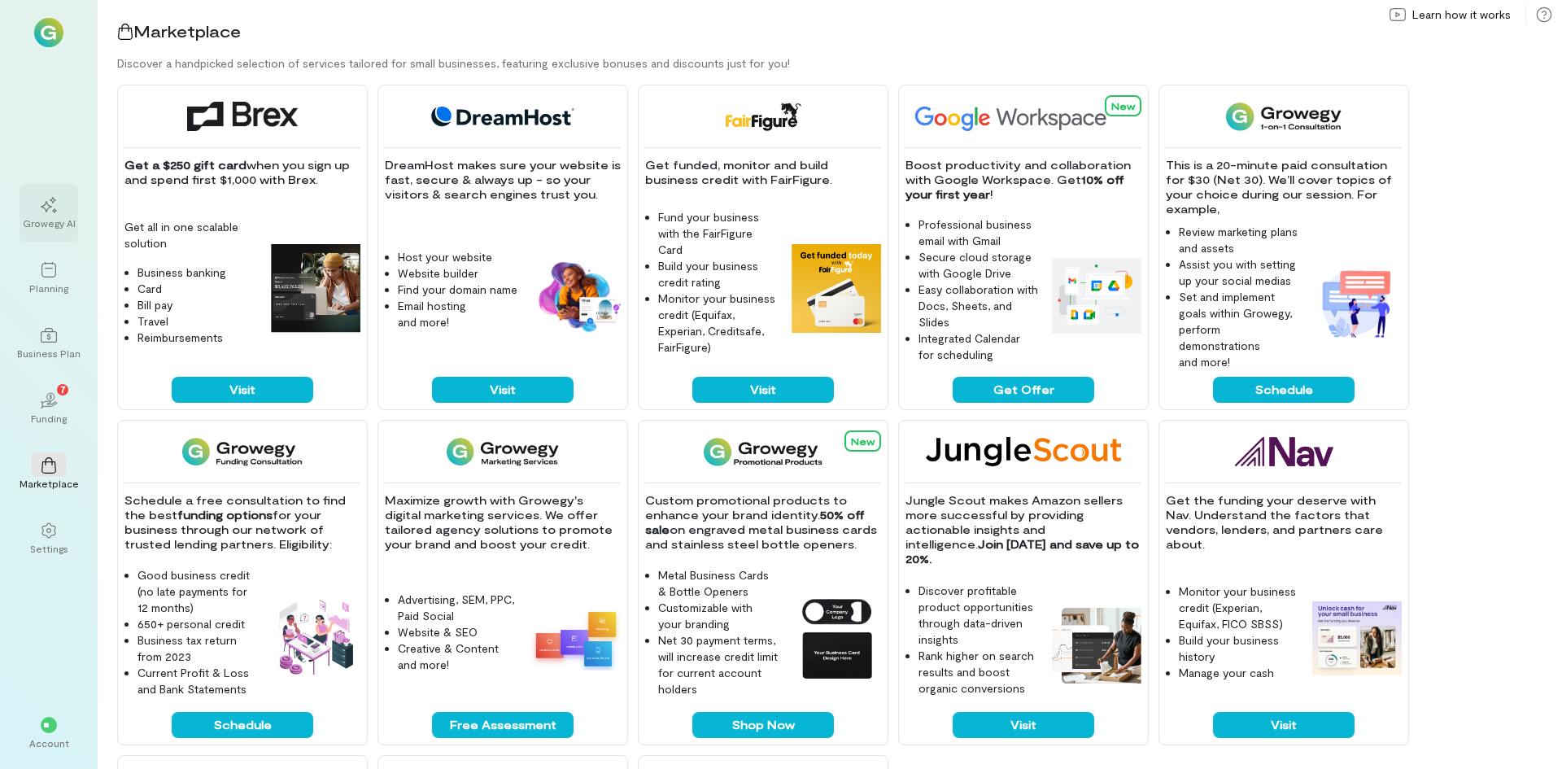
click at [41, 231] on div "Growegy AI" at bounding box center [49, 213] width 59 height 59
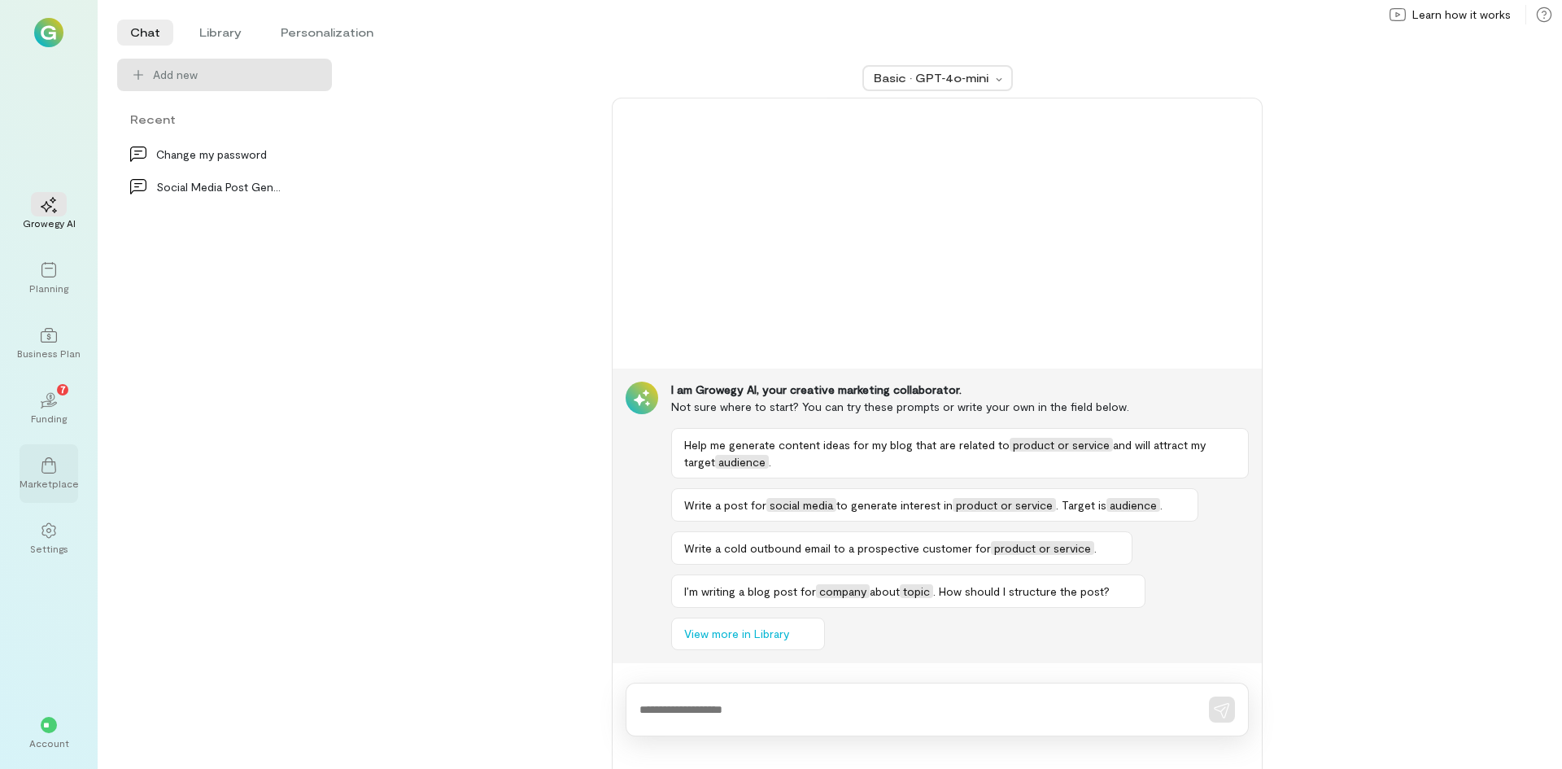
click at [53, 489] on div "Marketplace" at bounding box center [49, 483] width 59 height 13
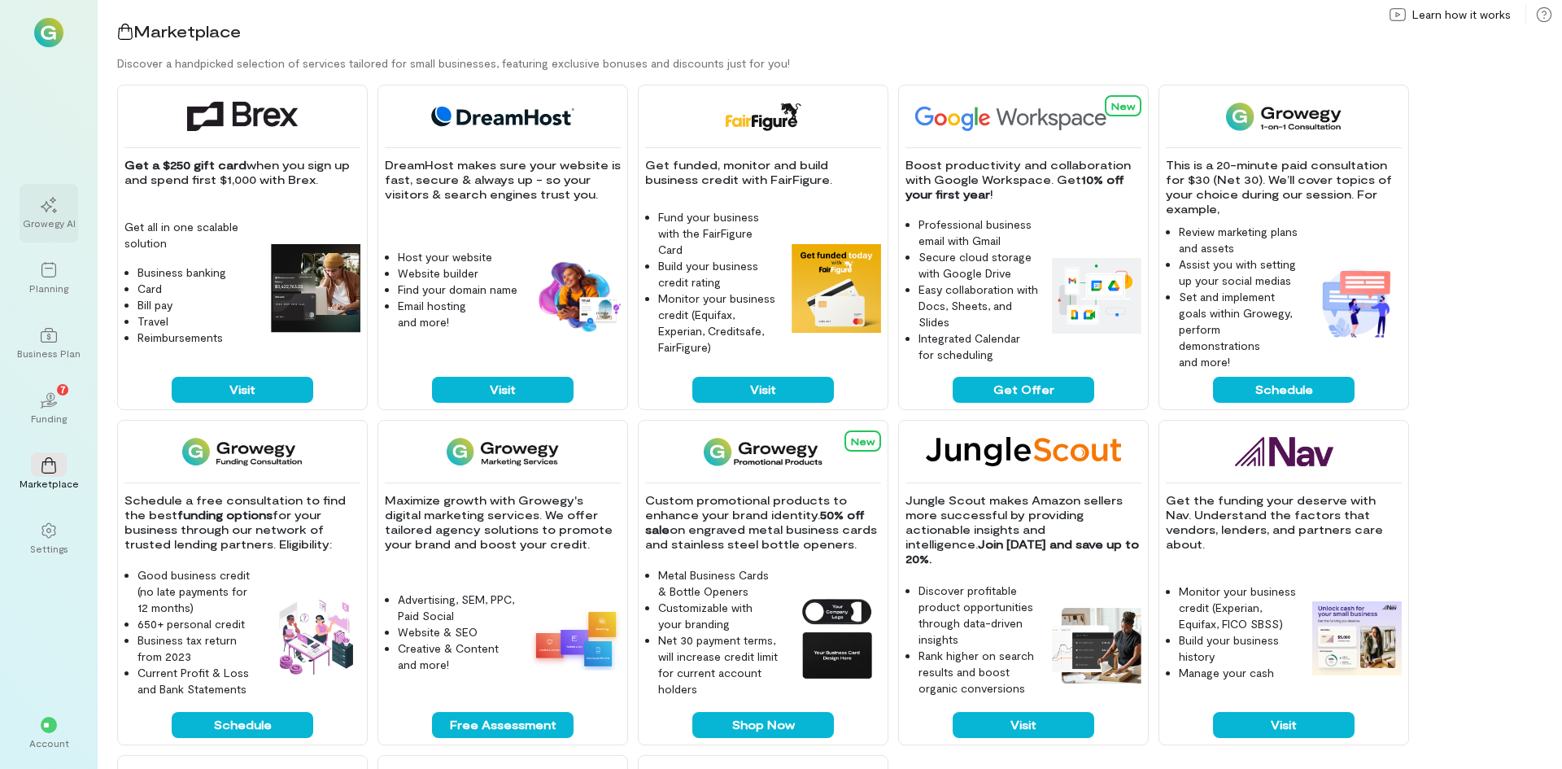
click at [48, 225] on div "Growegy AI" at bounding box center [49, 222] width 53 height 13
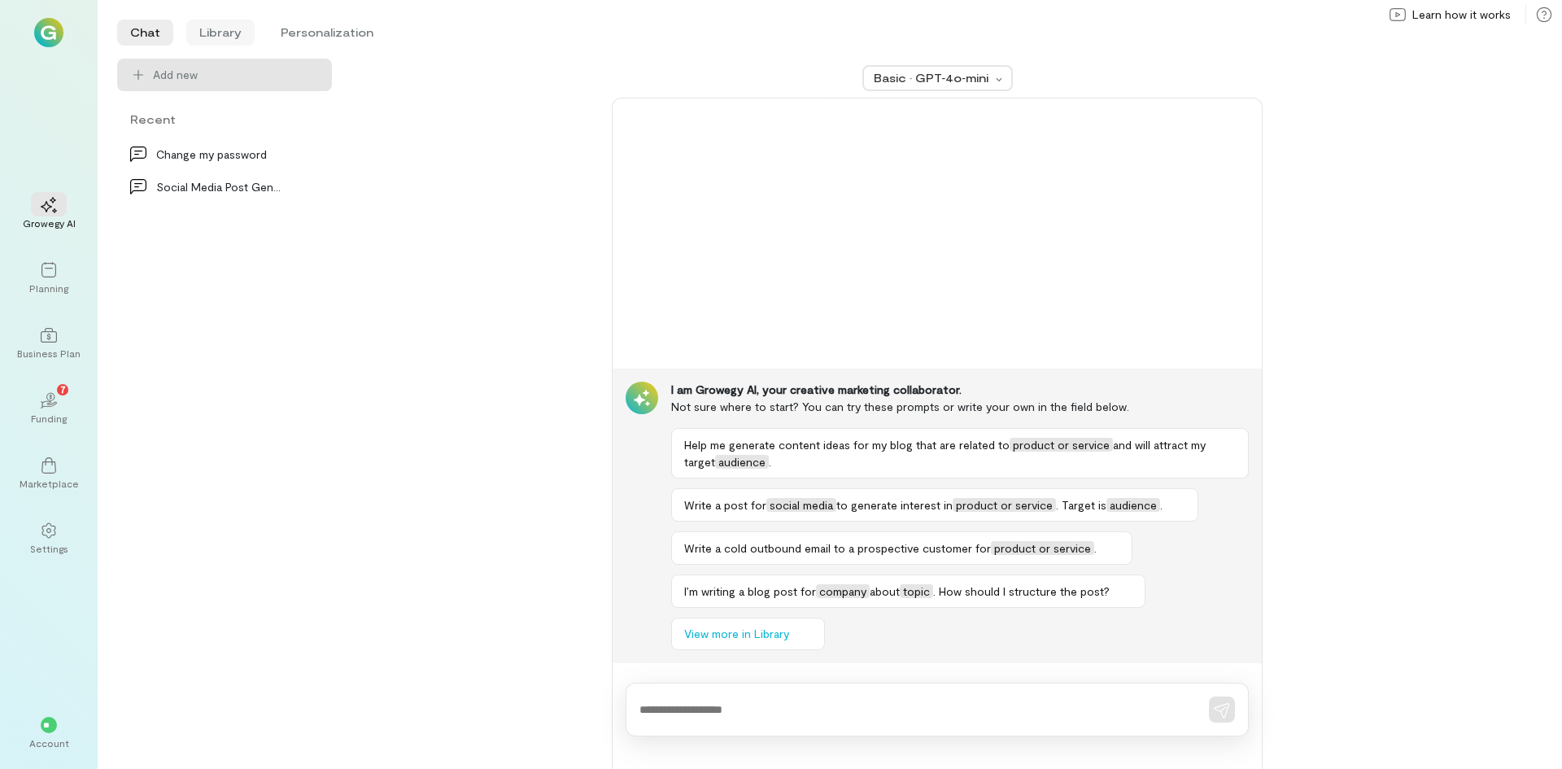
click at [212, 28] on li "Library" at bounding box center [220, 33] width 68 height 26
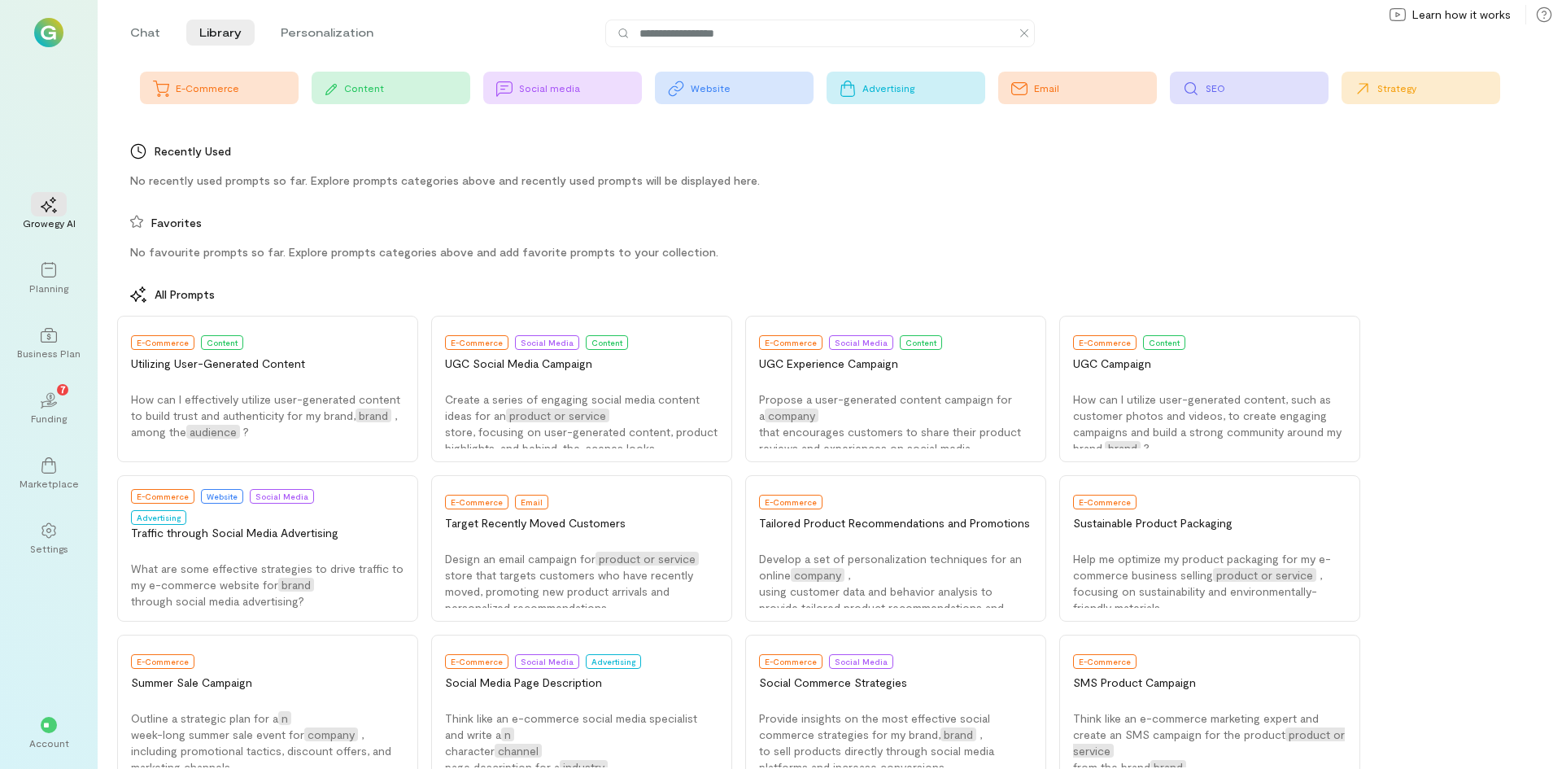
click at [753, 85] on div "Website" at bounding box center [752, 87] width 123 height 13
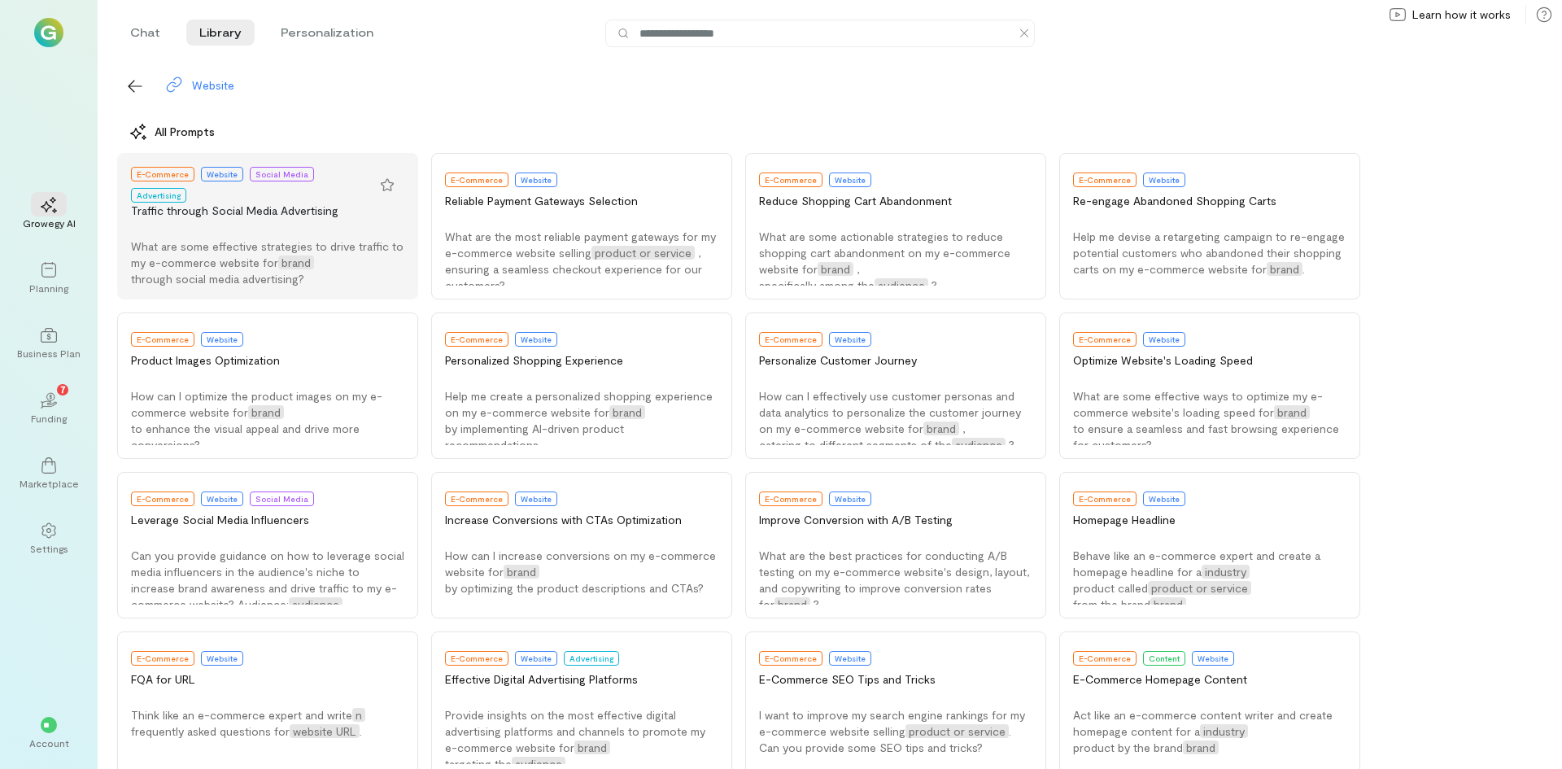
click at [240, 221] on button "E-Commerce Website Social Media Advertising Traffic through Social Media Advert…" at bounding box center [267, 226] width 301 height 146
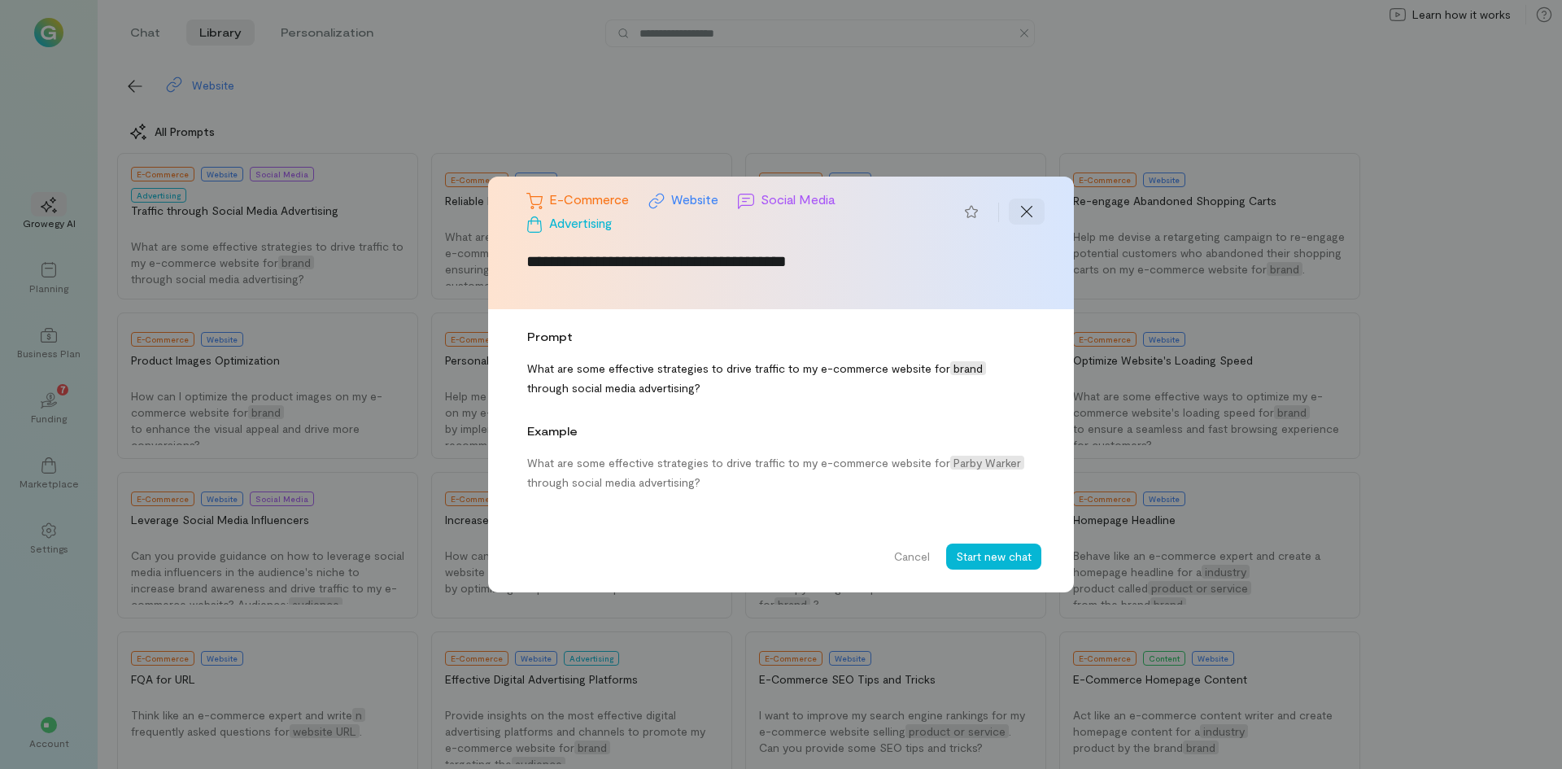
click at [1031, 210] on icon at bounding box center [1027, 211] width 16 height 16
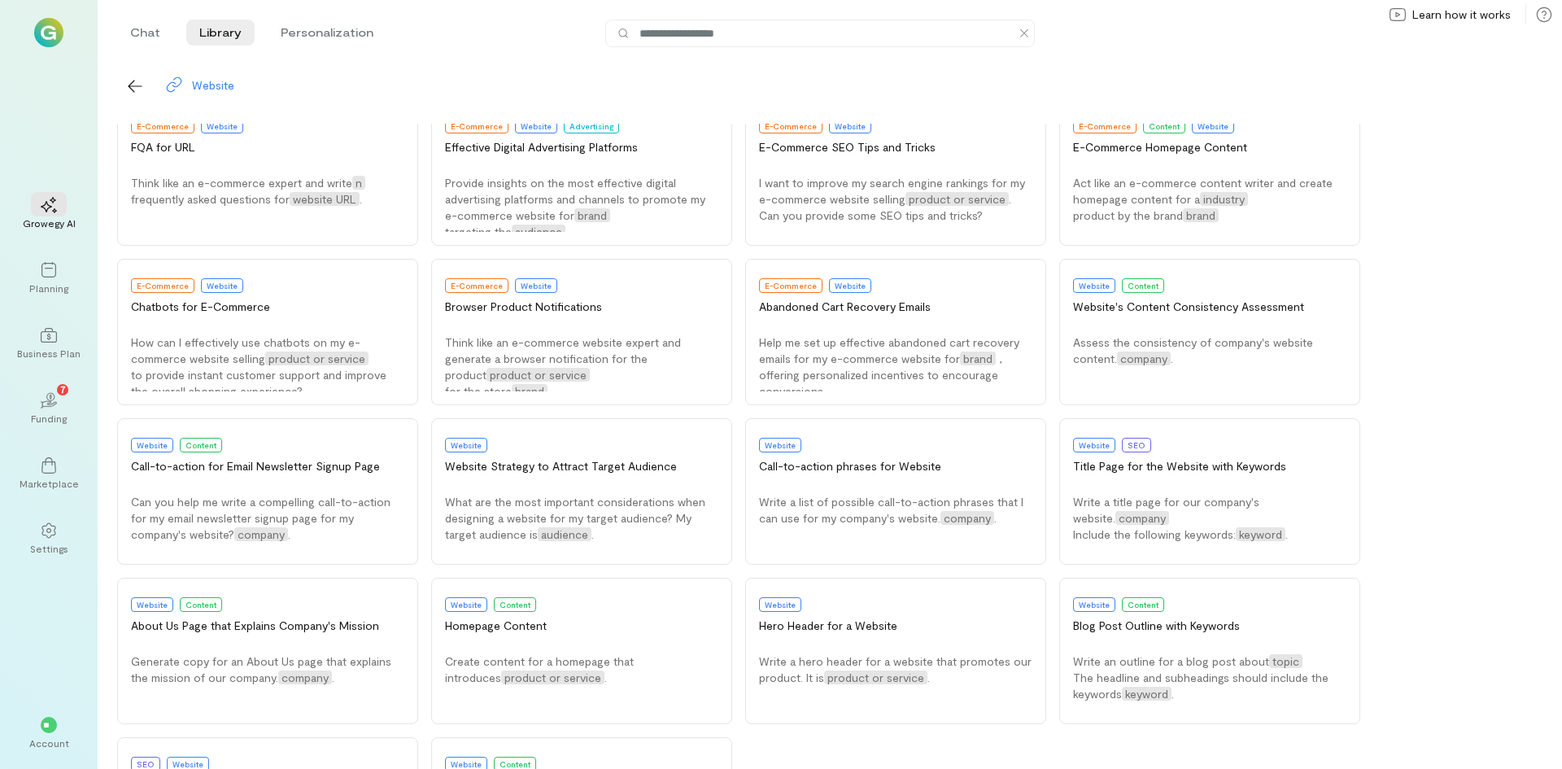
scroll to position [673, 0]
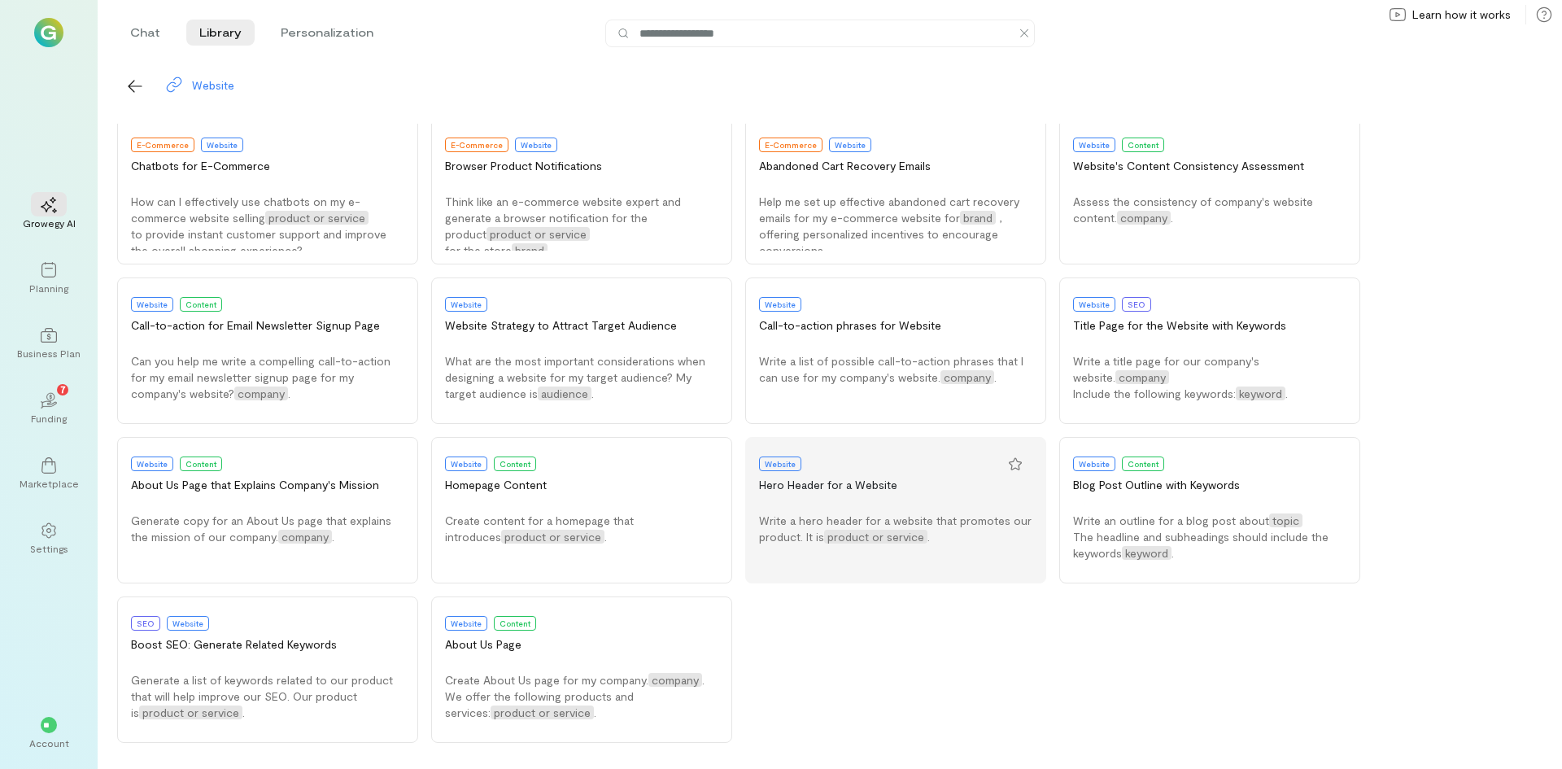
click at [826, 493] on button "Website Hero Header for a Website Write a hero header for a website that promot…" at bounding box center [895, 510] width 301 height 146
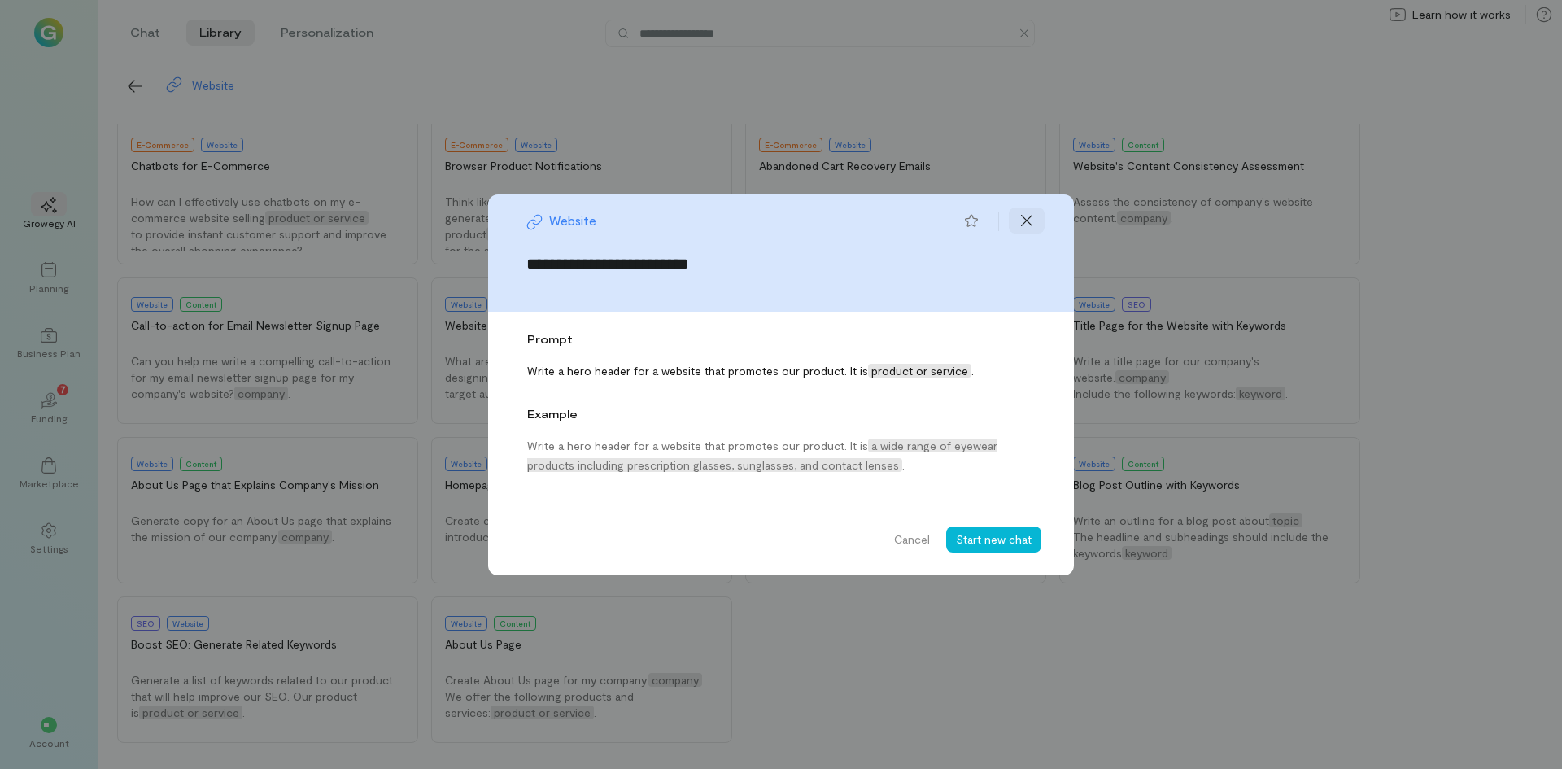
click at [1024, 218] on icon at bounding box center [1026, 220] width 11 height 11
